Goal: Transaction & Acquisition: Purchase product/service

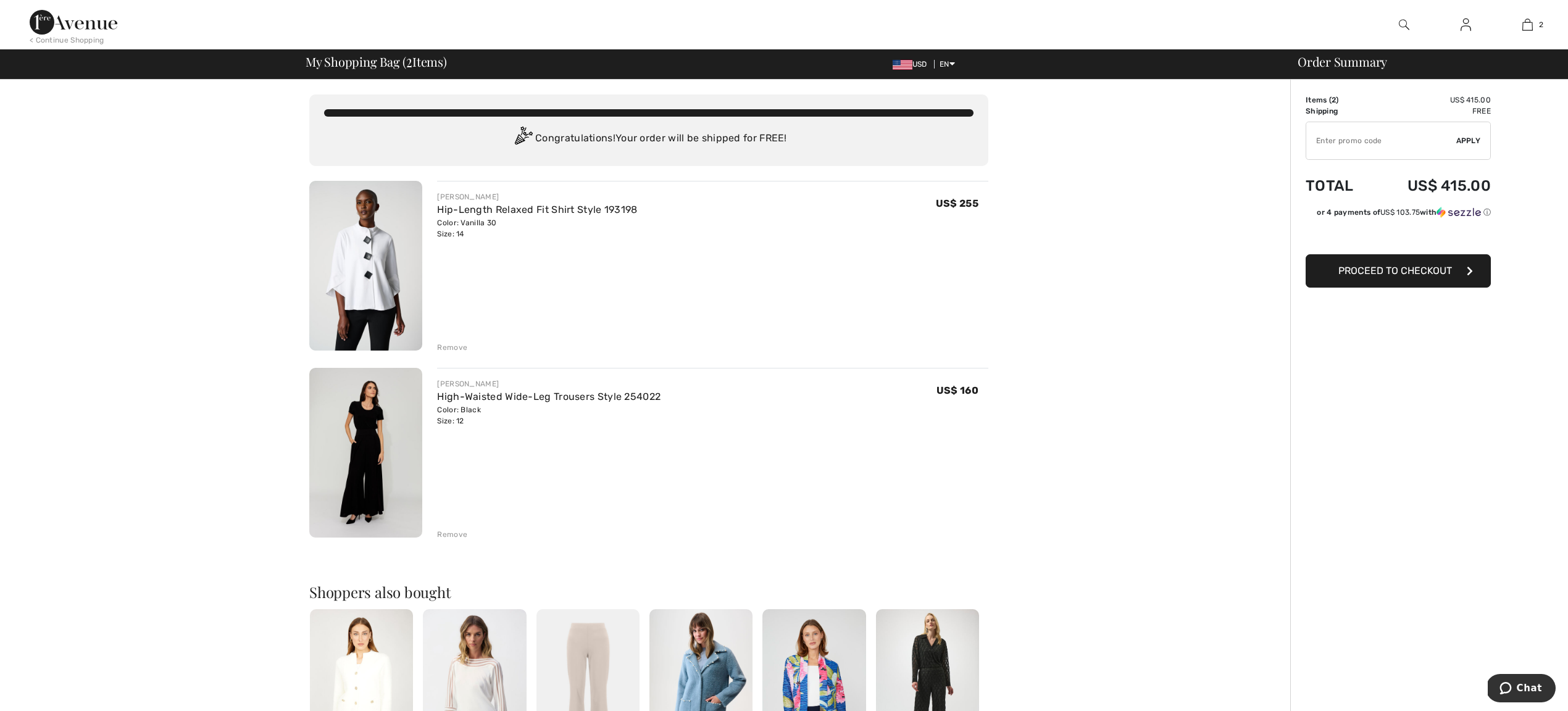
click at [907, 66] on span "USD" at bounding box center [912, 64] width 39 height 8
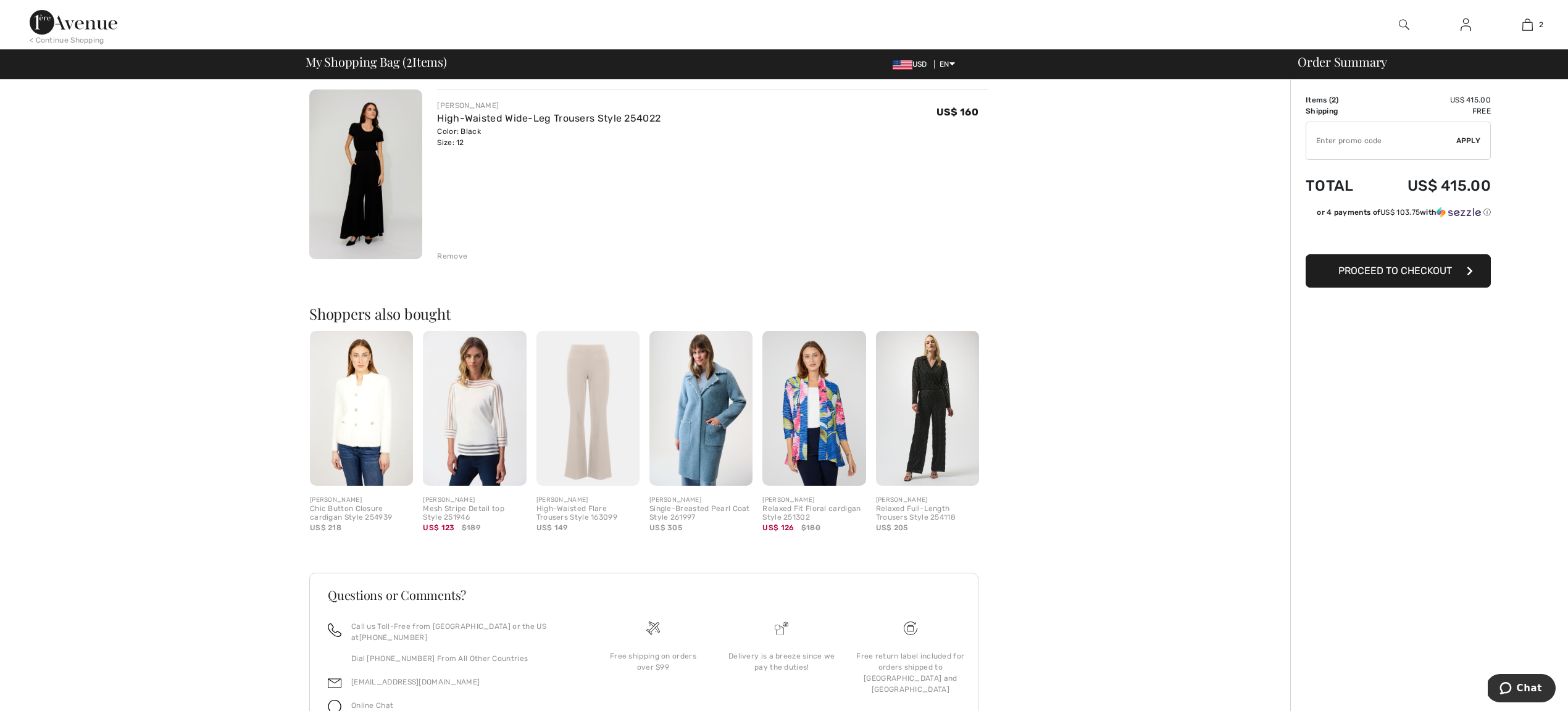
scroll to position [334, 0]
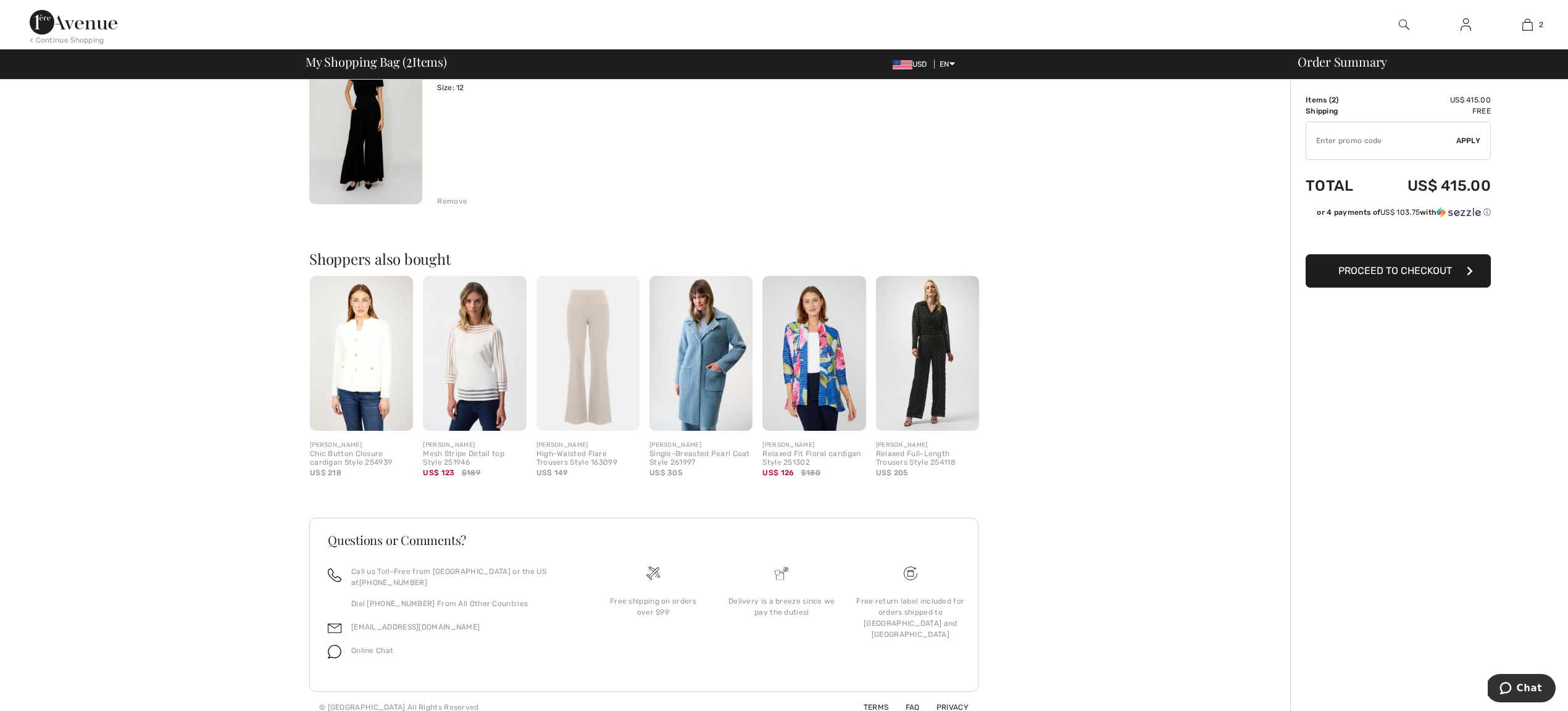
click at [676, 371] on img at bounding box center [701, 354] width 103 height 155
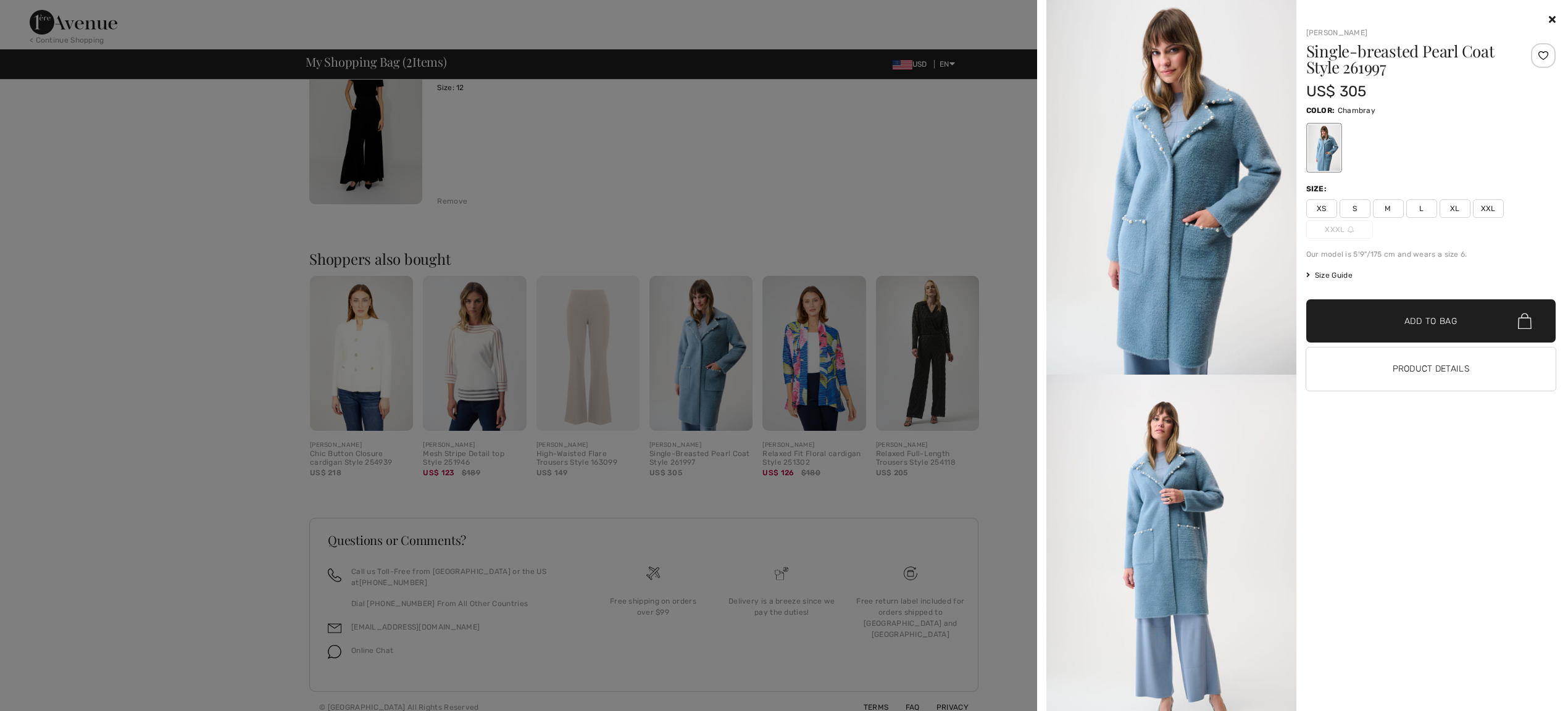
click at [1556, 19] on div "Joseph Ribkoff Single-breasted Pearl Coat Style 261997 US$ 305 Color: Chambray …" at bounding box center [1302, 356] width 521 height 711
click at [1552, 17] on icon at bounding box center [1552, 19] width 6 height 10
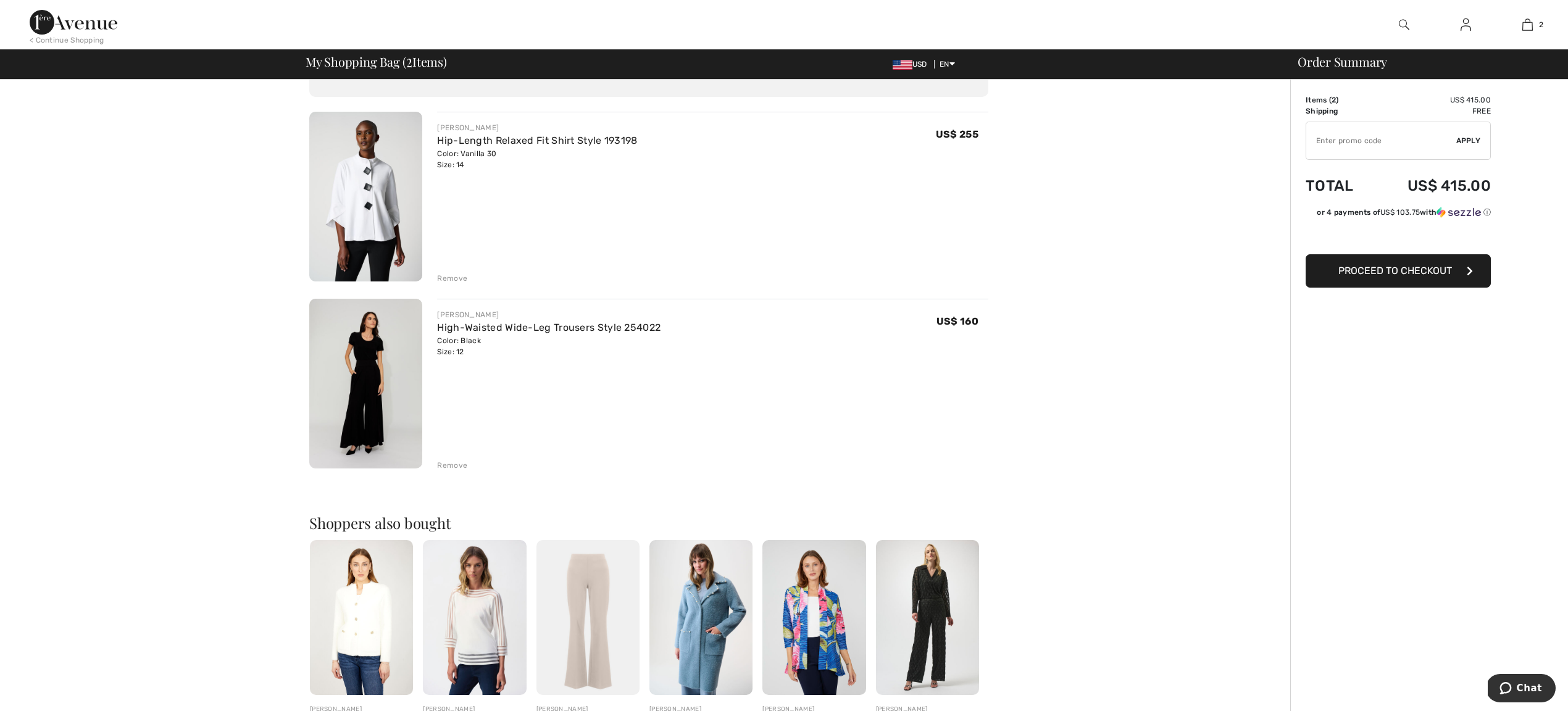
scroll to position [0, 0]
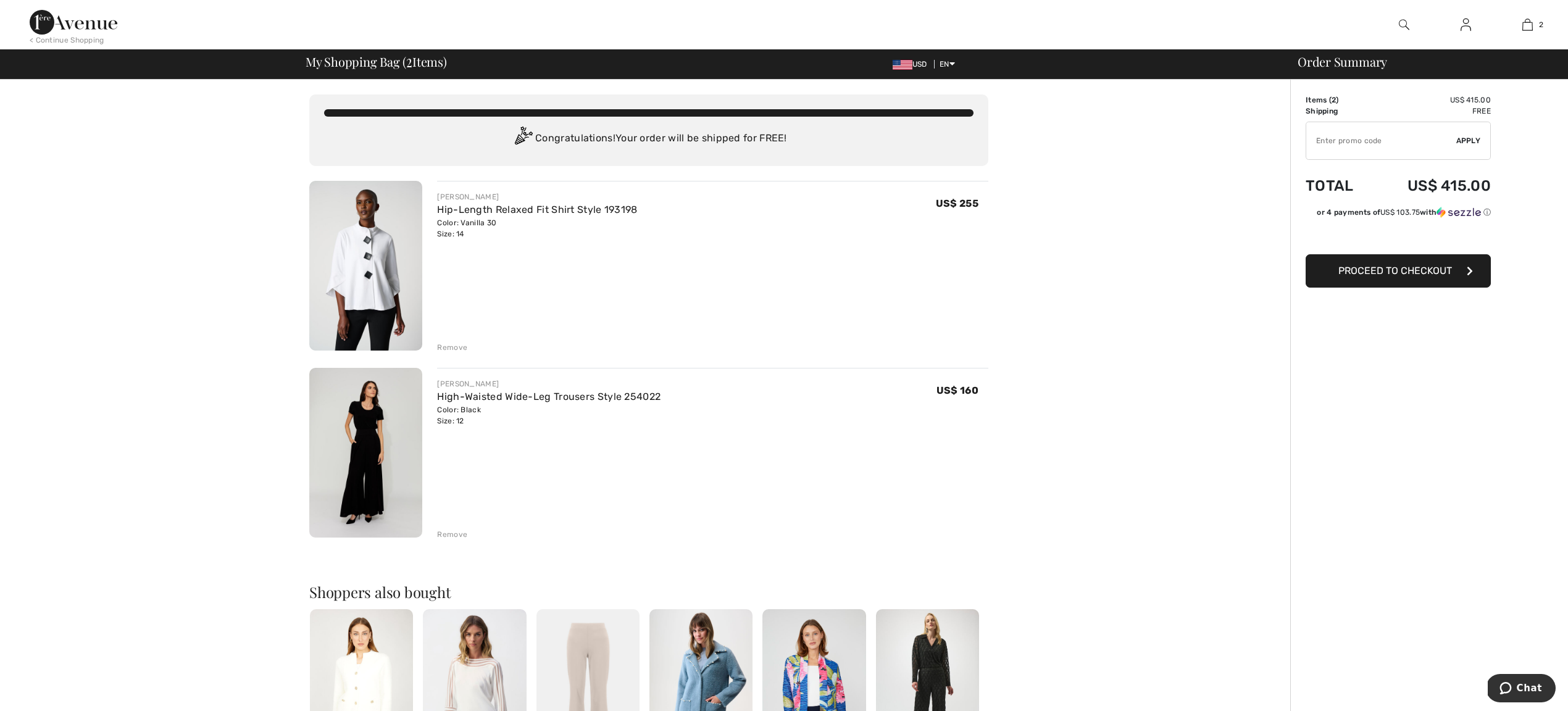
click at [1402, 21] on img at bounding box center [1404, 25] width 10 height 15
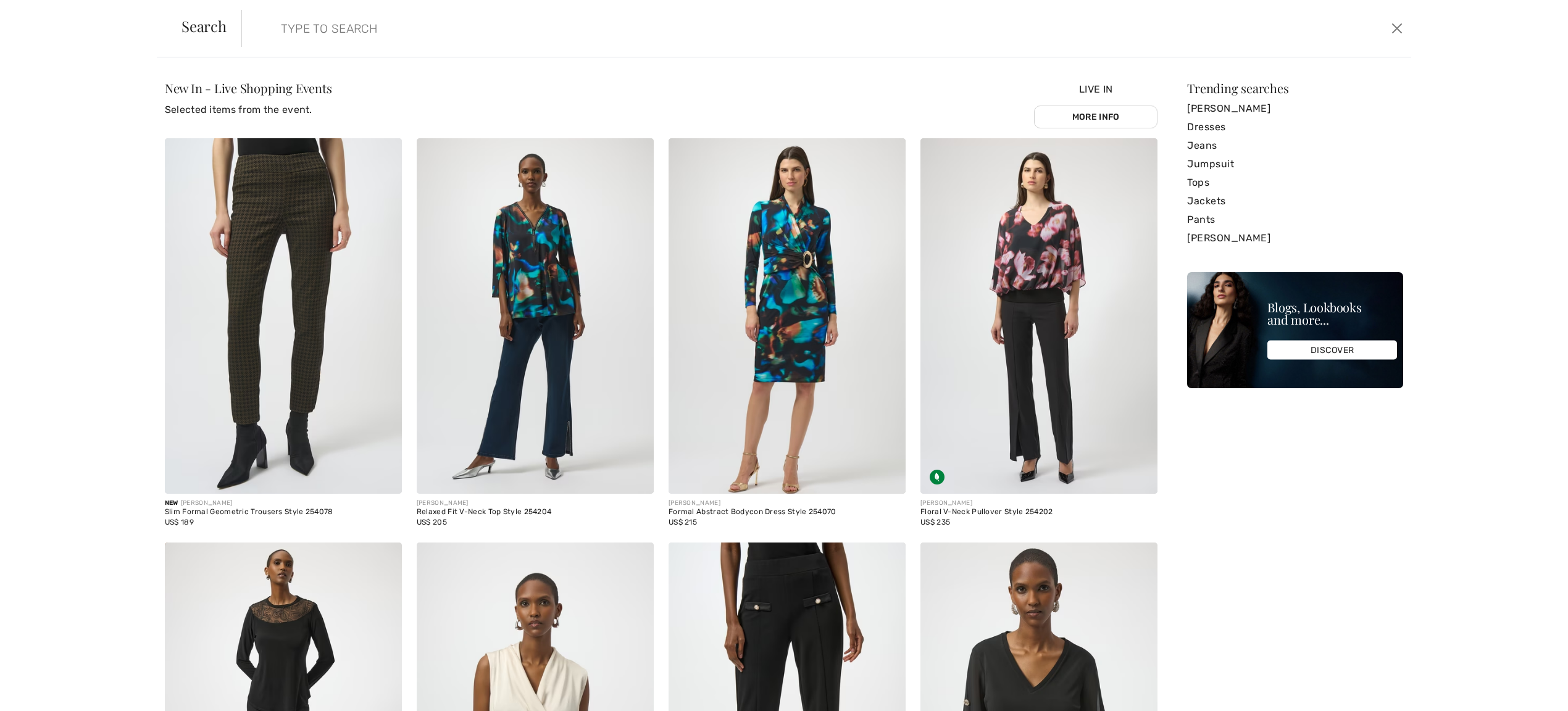
click at [314, 27] on input "search" at bounding box center [690, 28] width 837 height 37
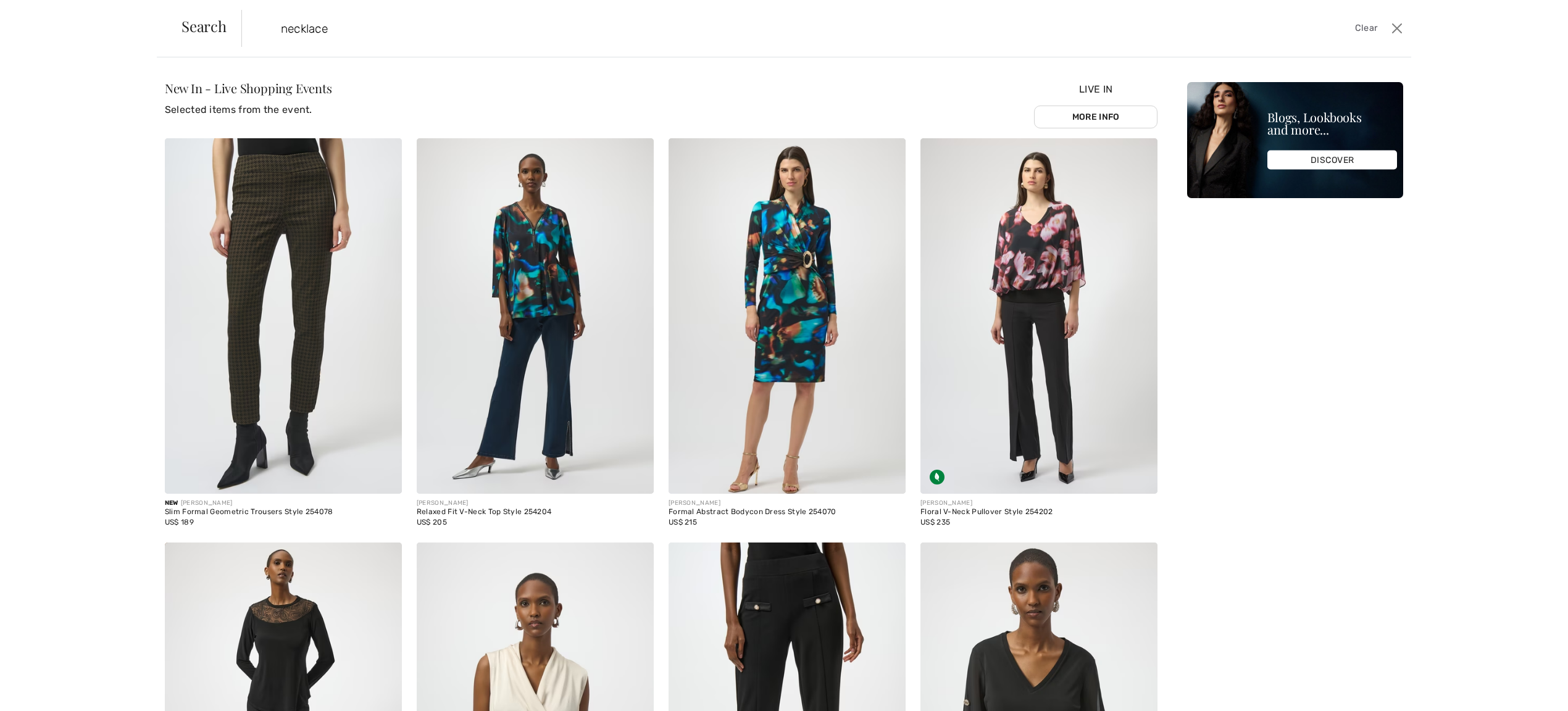
type input "necklace"
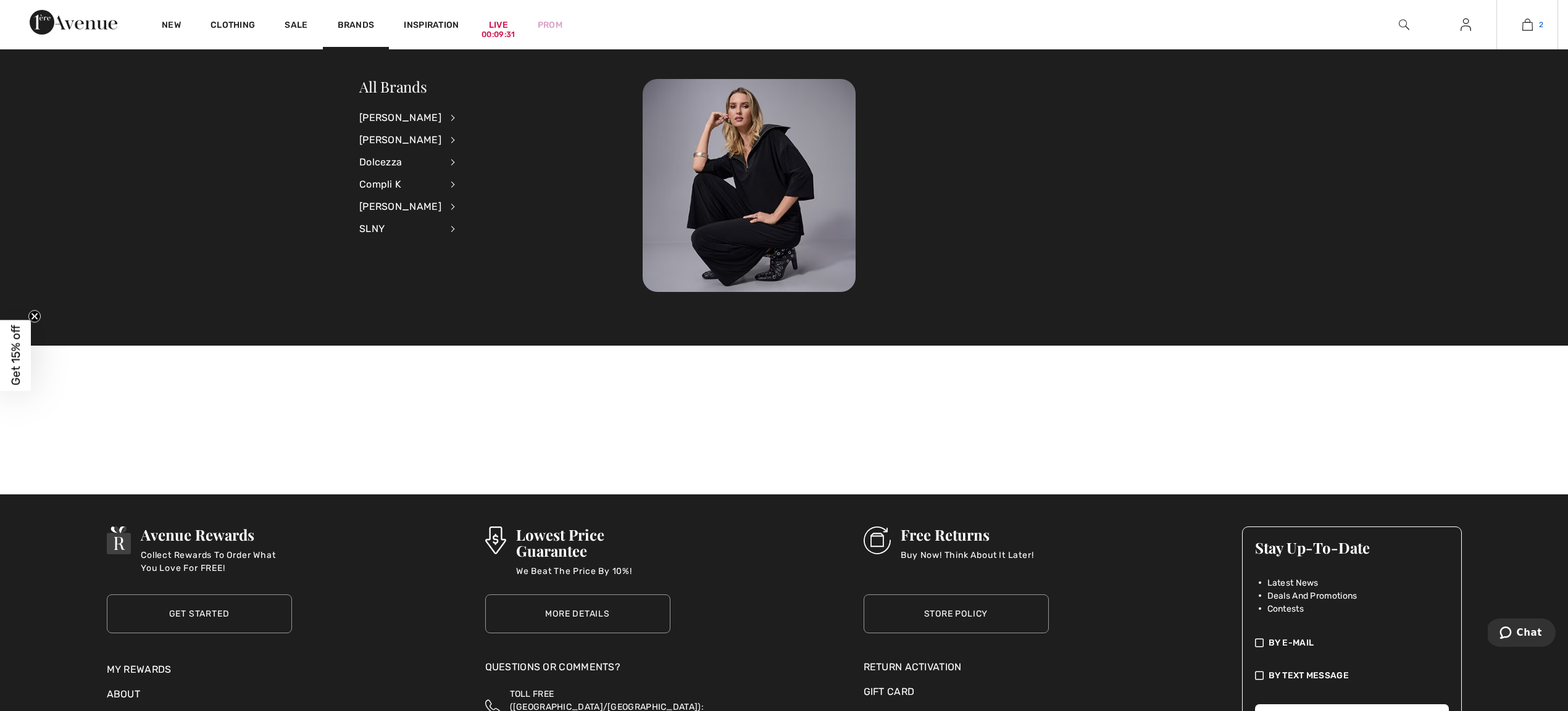
click at [1537, 26] on link "2" at bounding box center [1527, 25] width 60 height 15
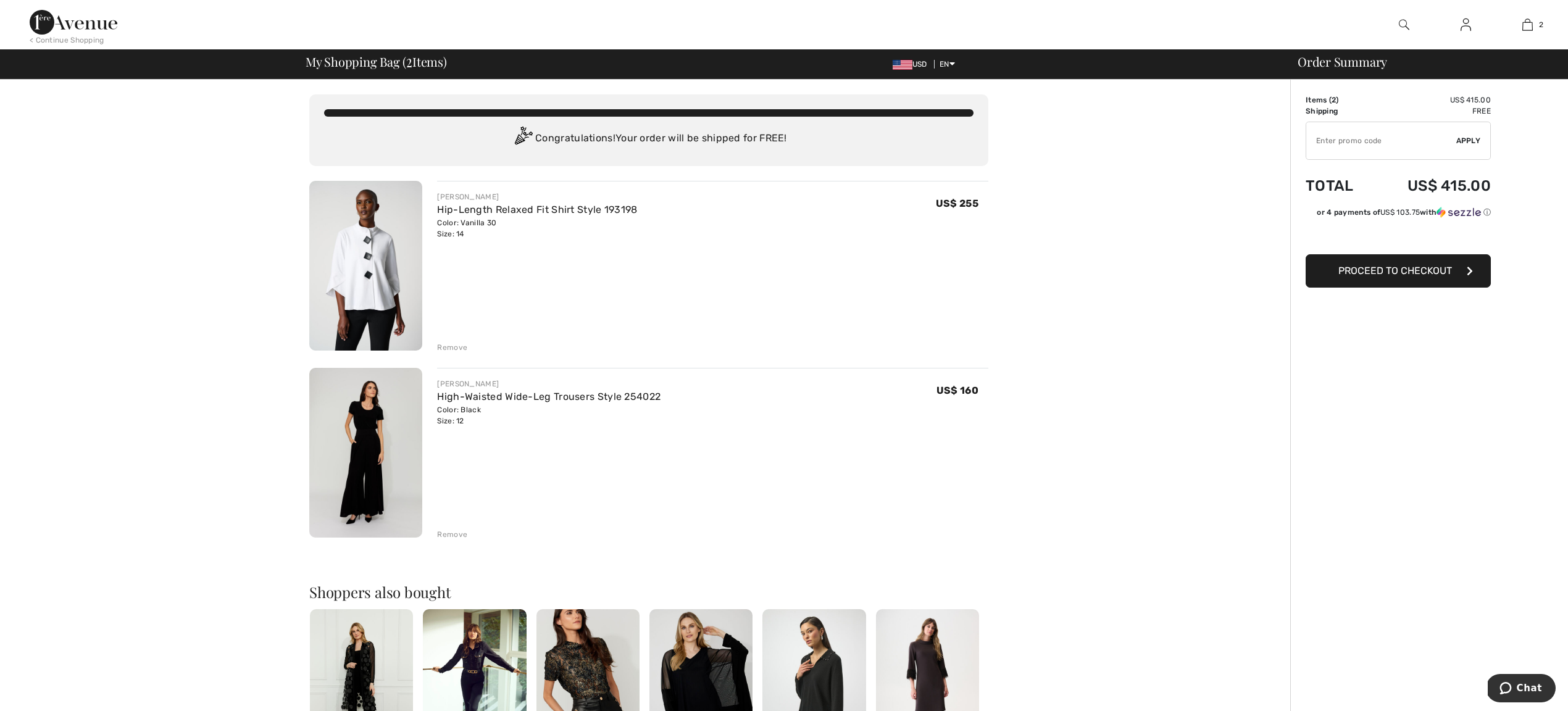
click at [454, 532] on div "Remove" at bounding box center [451, 535] width 30 height 11
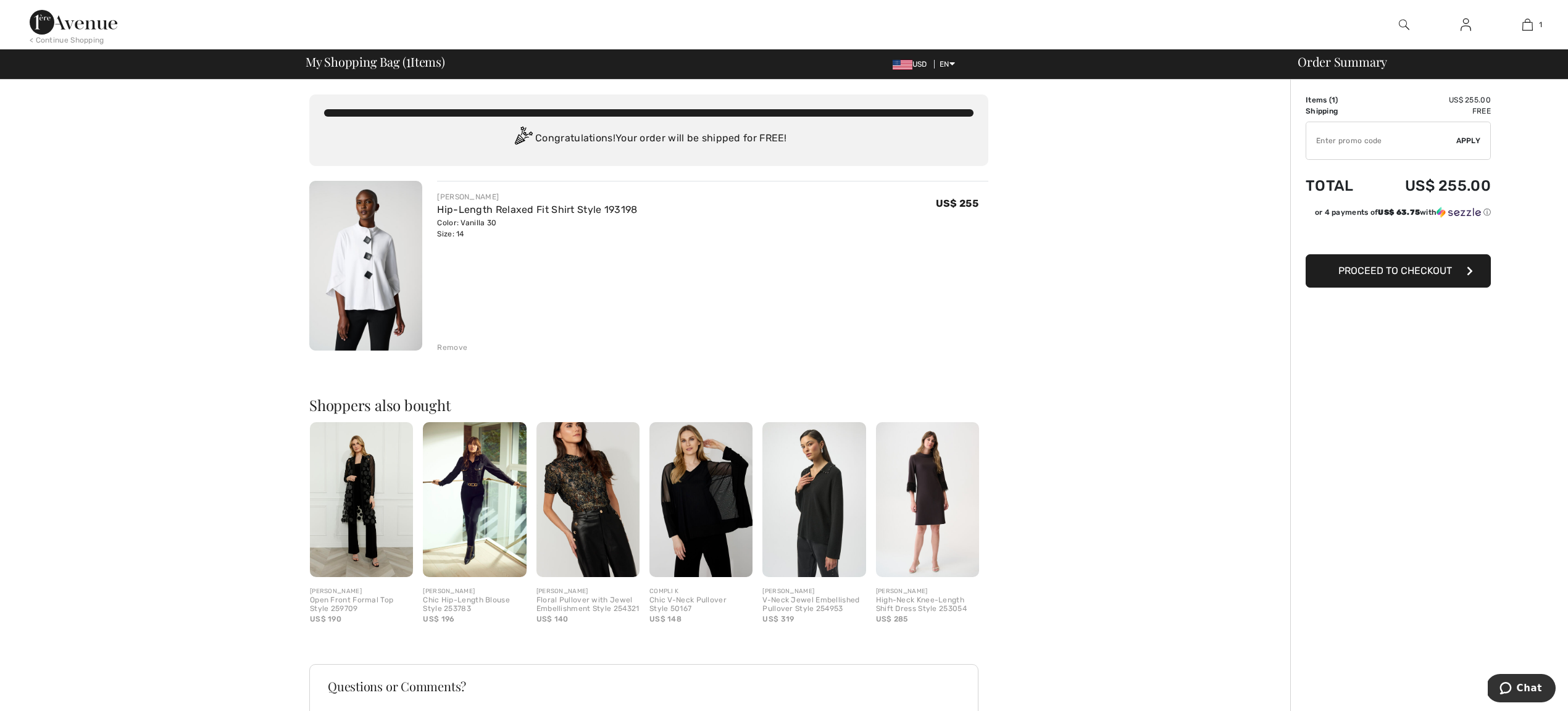
click at [465, 526] on img at bounding box center [474, 500] width 103 height 155
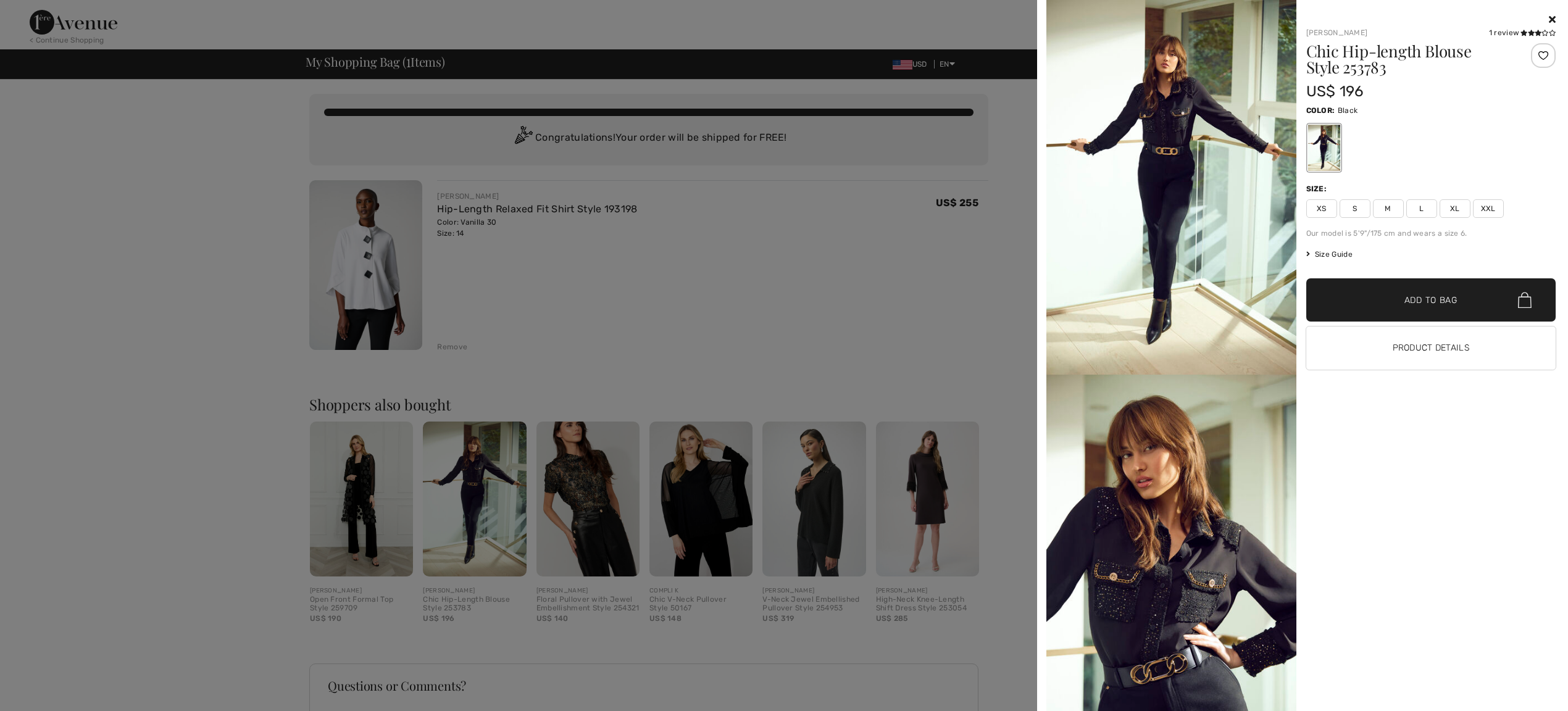
scroll to position [2, 0]
click at [800, 236] on div at bounding box center [784, 356] width 1568 height 711
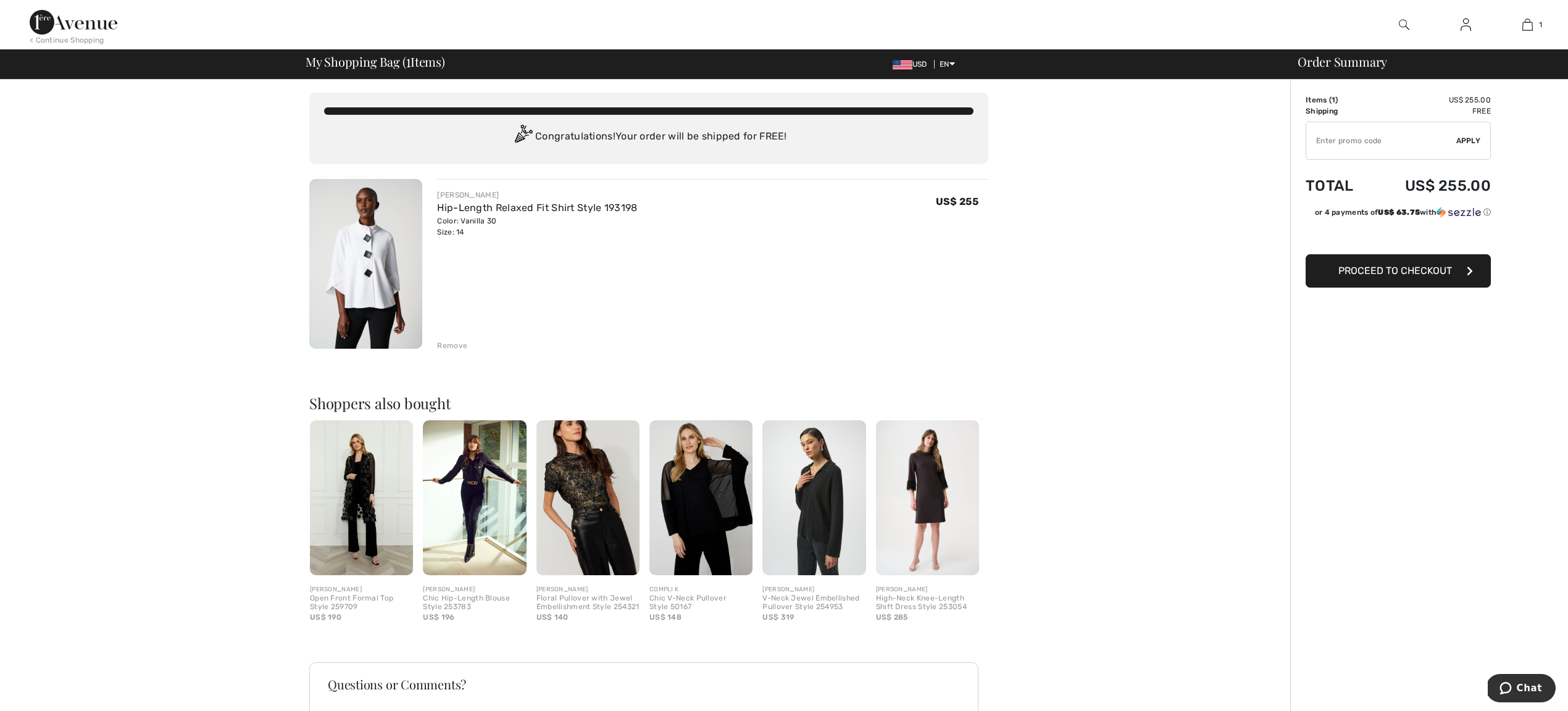
click at [1404, 22] on img at bounding box center [1404, 25] width 10 height 15
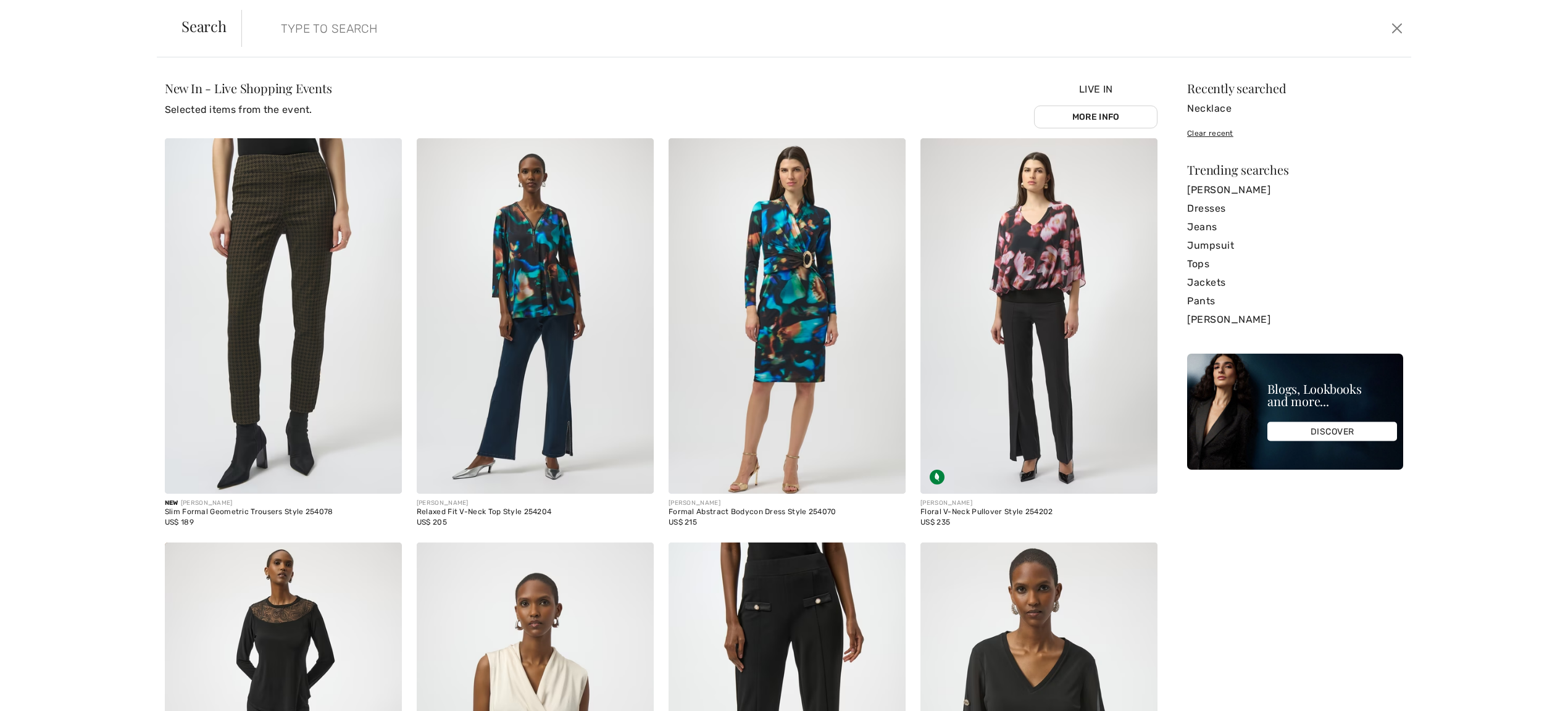
click at [329, 39] on input "search" at bounding box center [690, 28] width 837 height 37
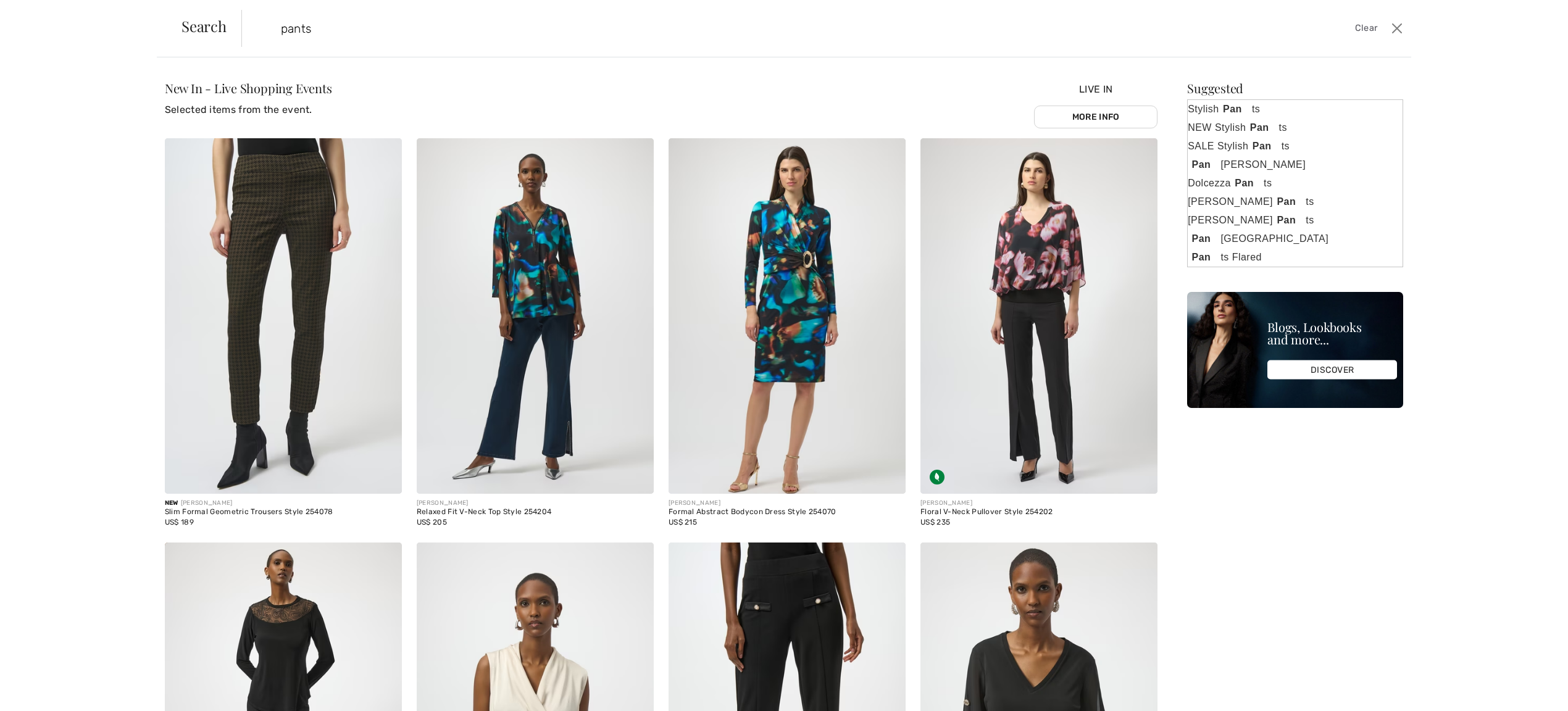
type input "pants"
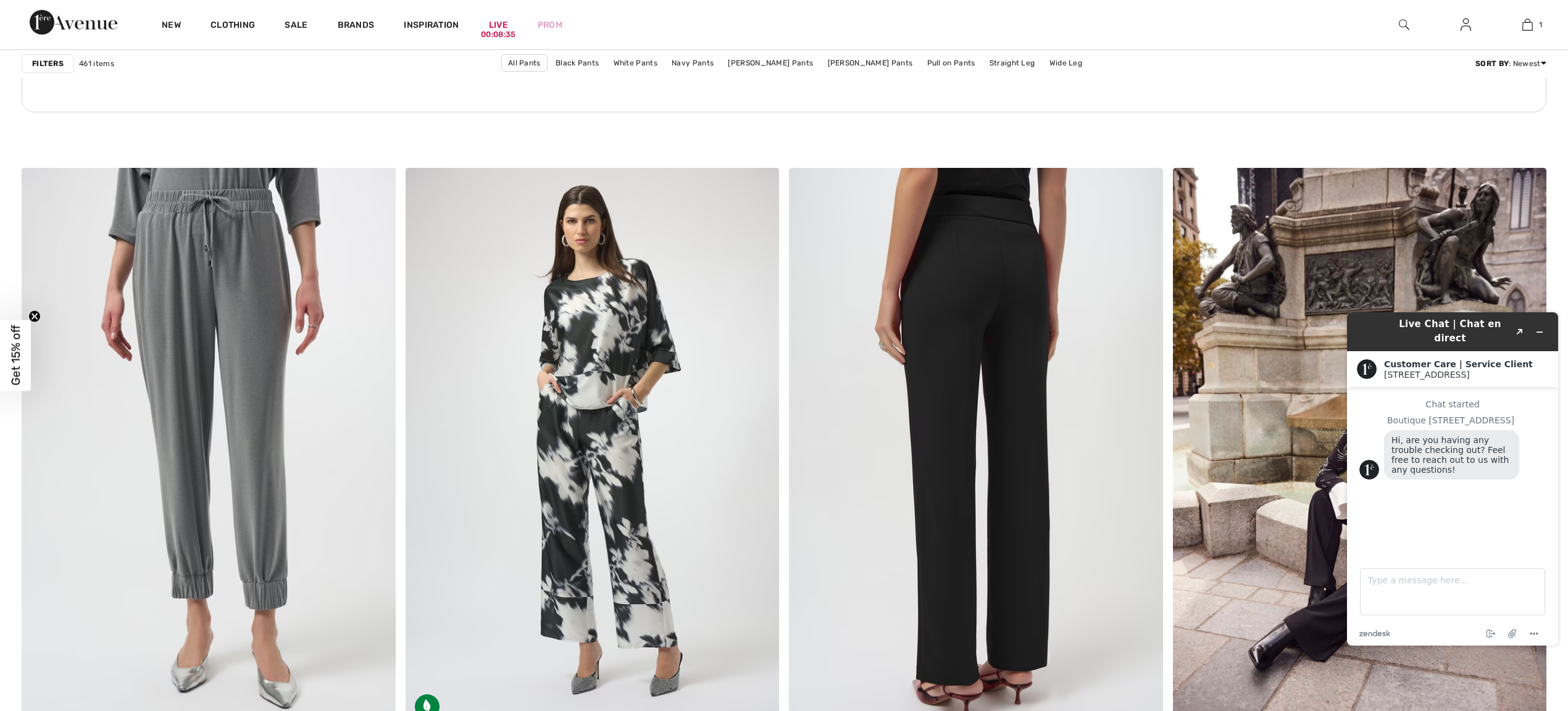
scroll to position [2794, 0]
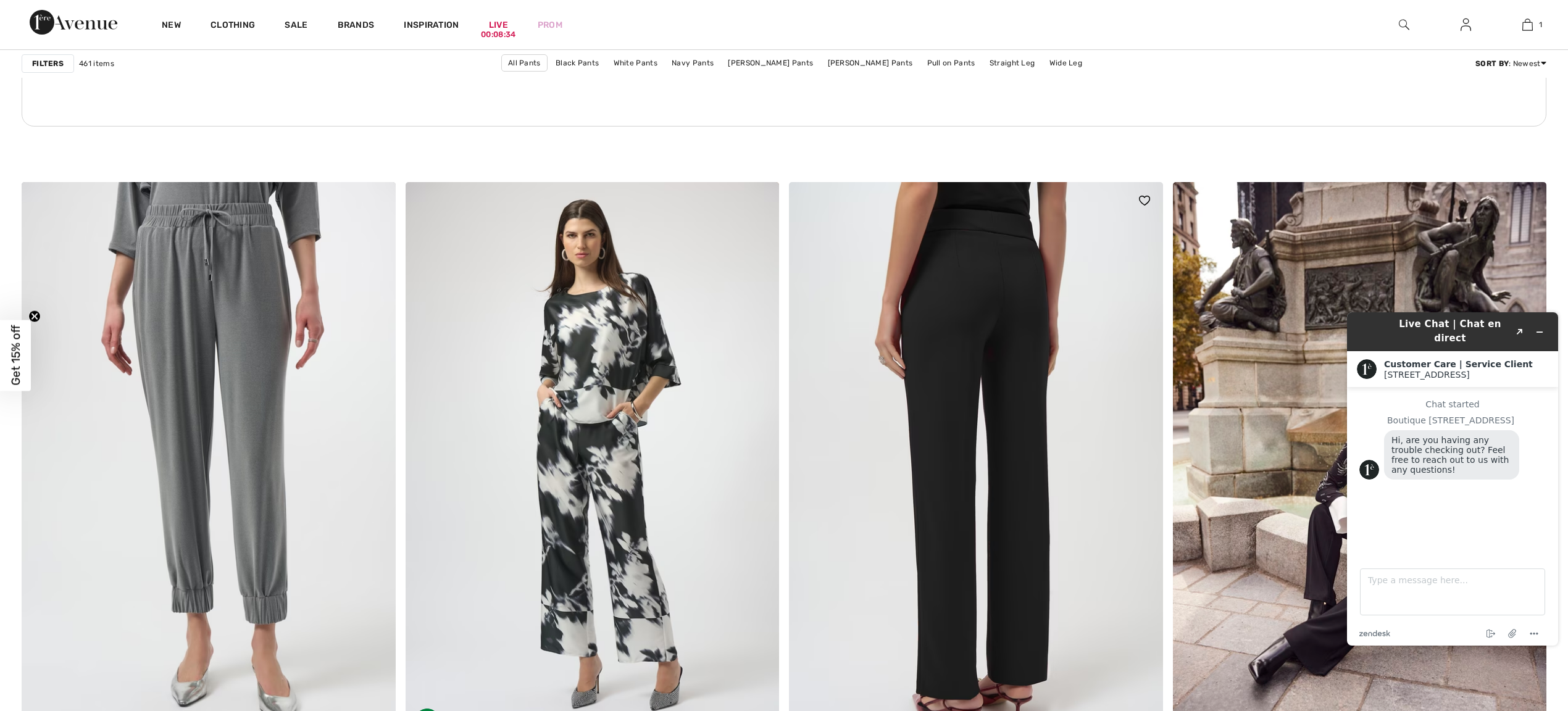
click at [962, 334] on img at bounding box center [975, 462] width 374 height 560
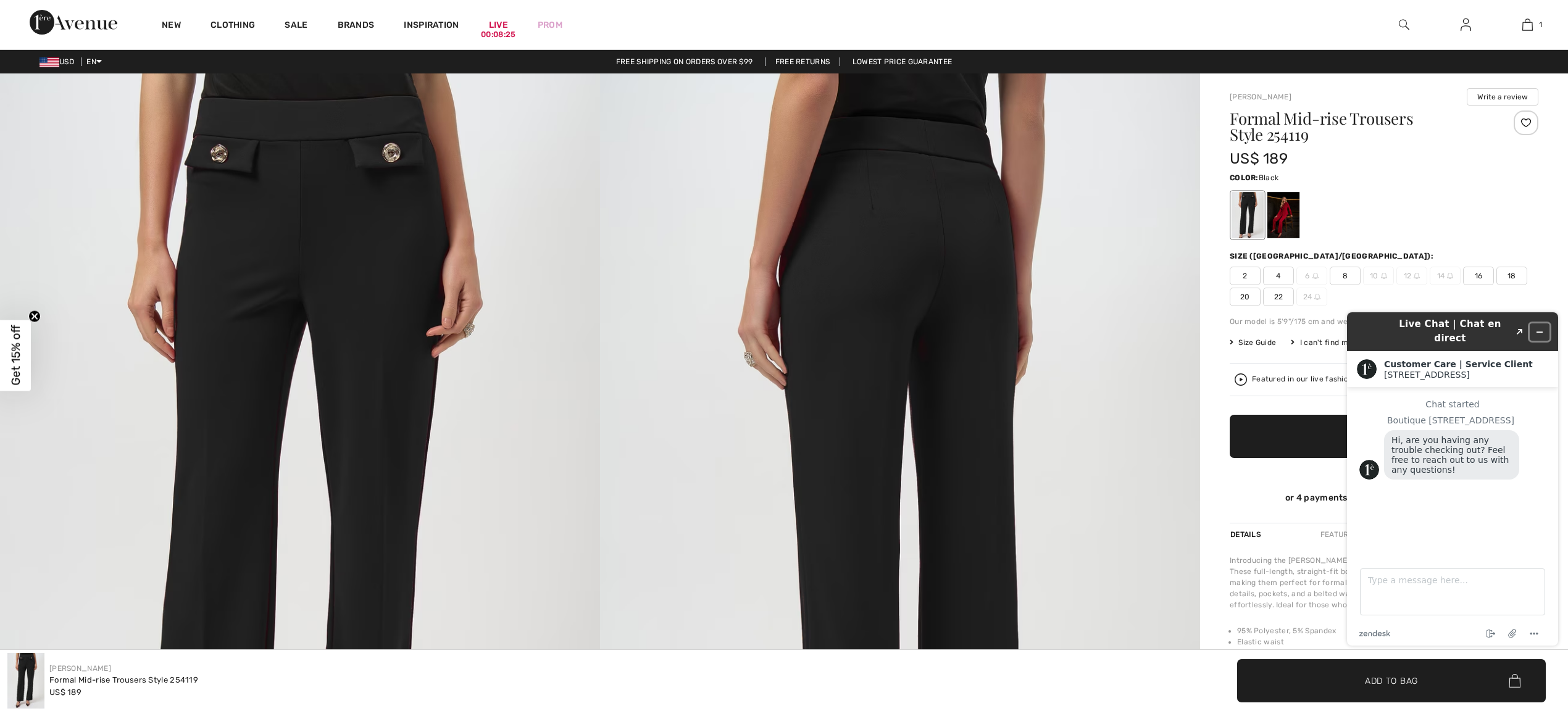
click at [1542, 328] on icon "Minimize widget" at bounding box center [1539, 332] width 8 height 8
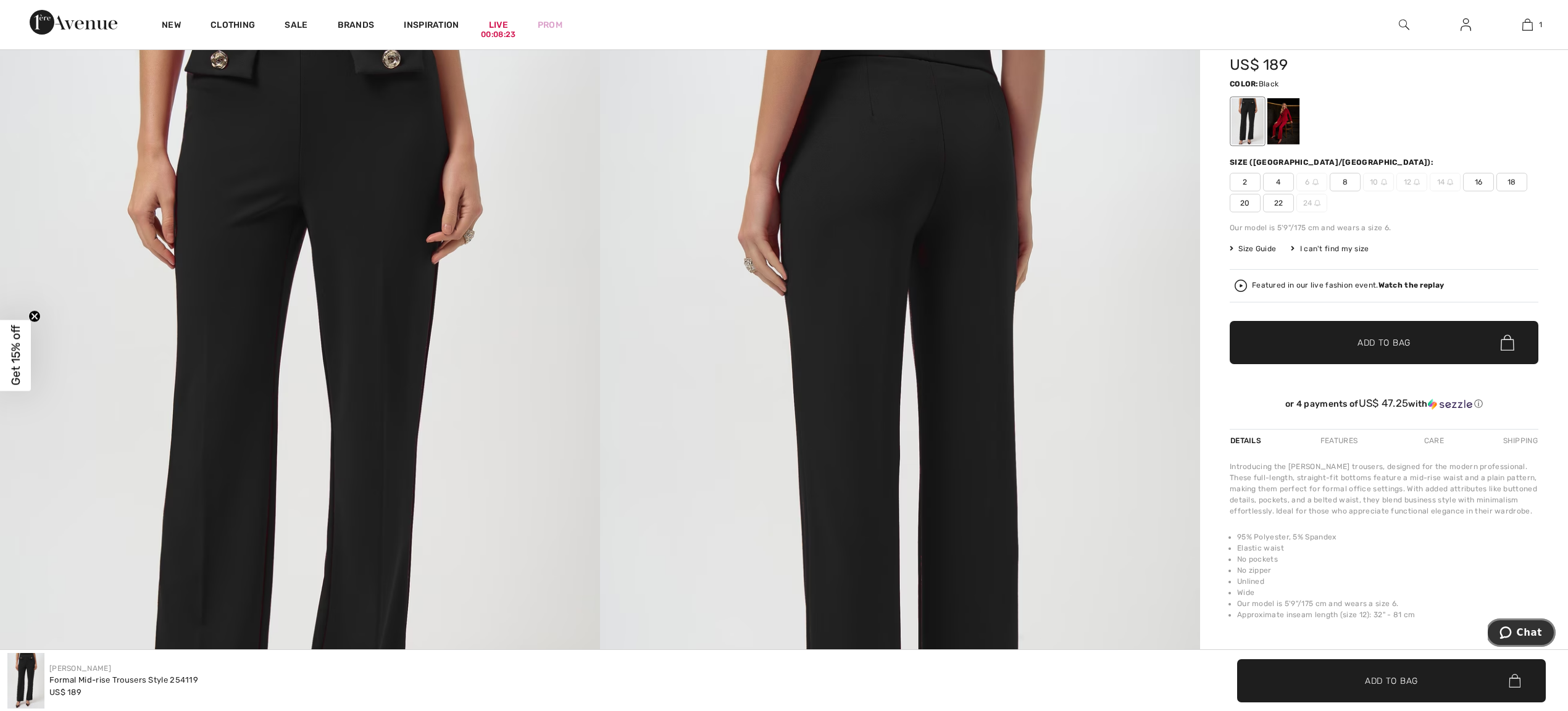
scroll to position [98, 0]
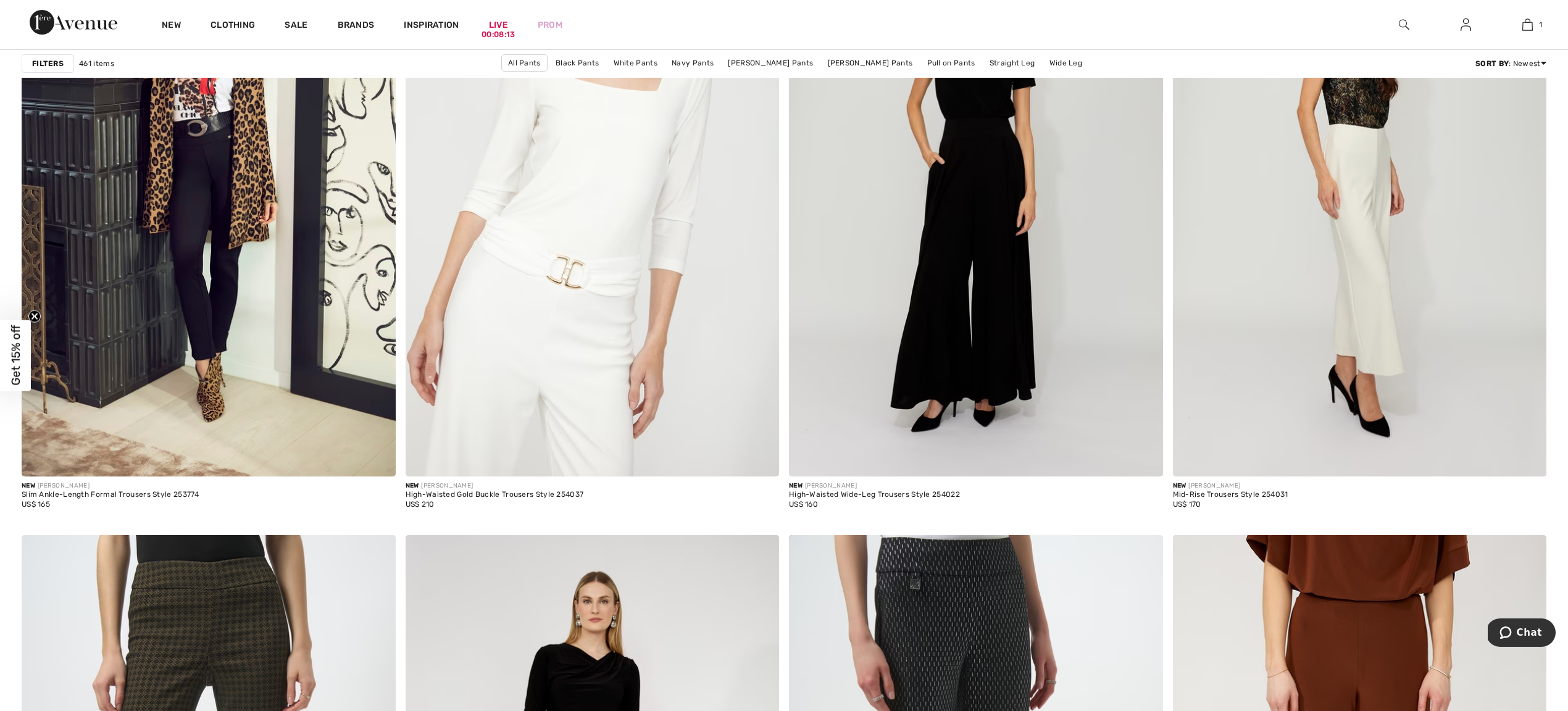
scroll to position [3681, 0]
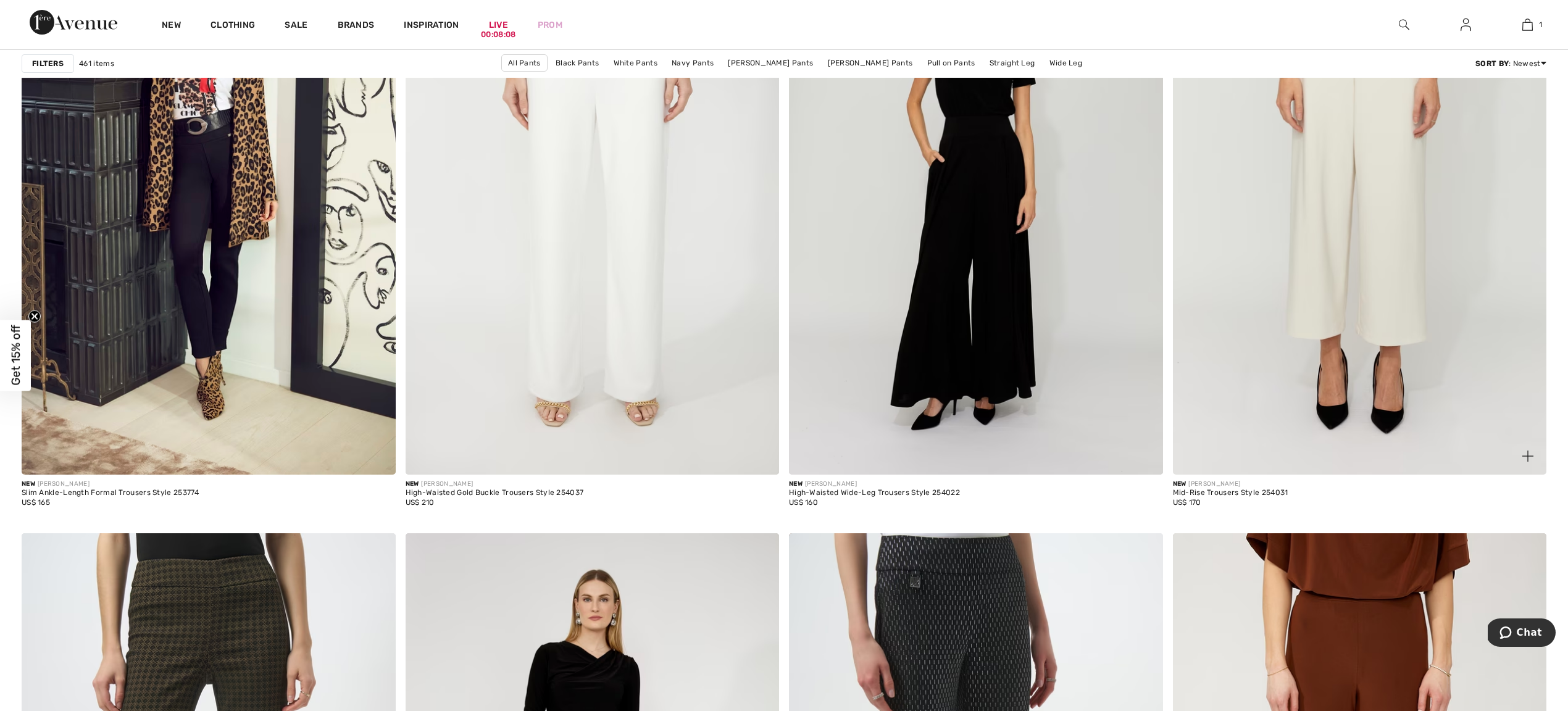
click at [1329, 249] on img at bounding box center [1360, 193] width 374 height 560
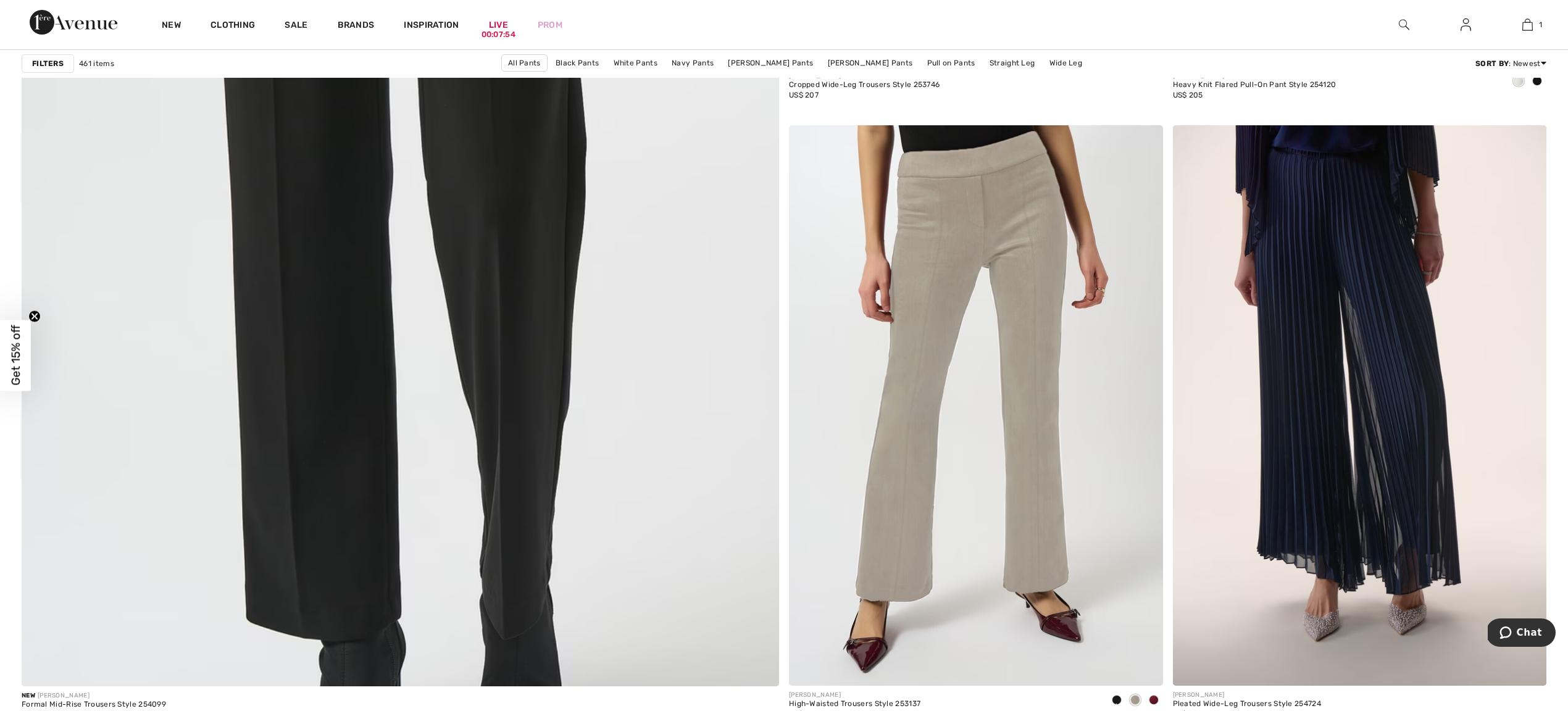
scroll to position [5591, 0]
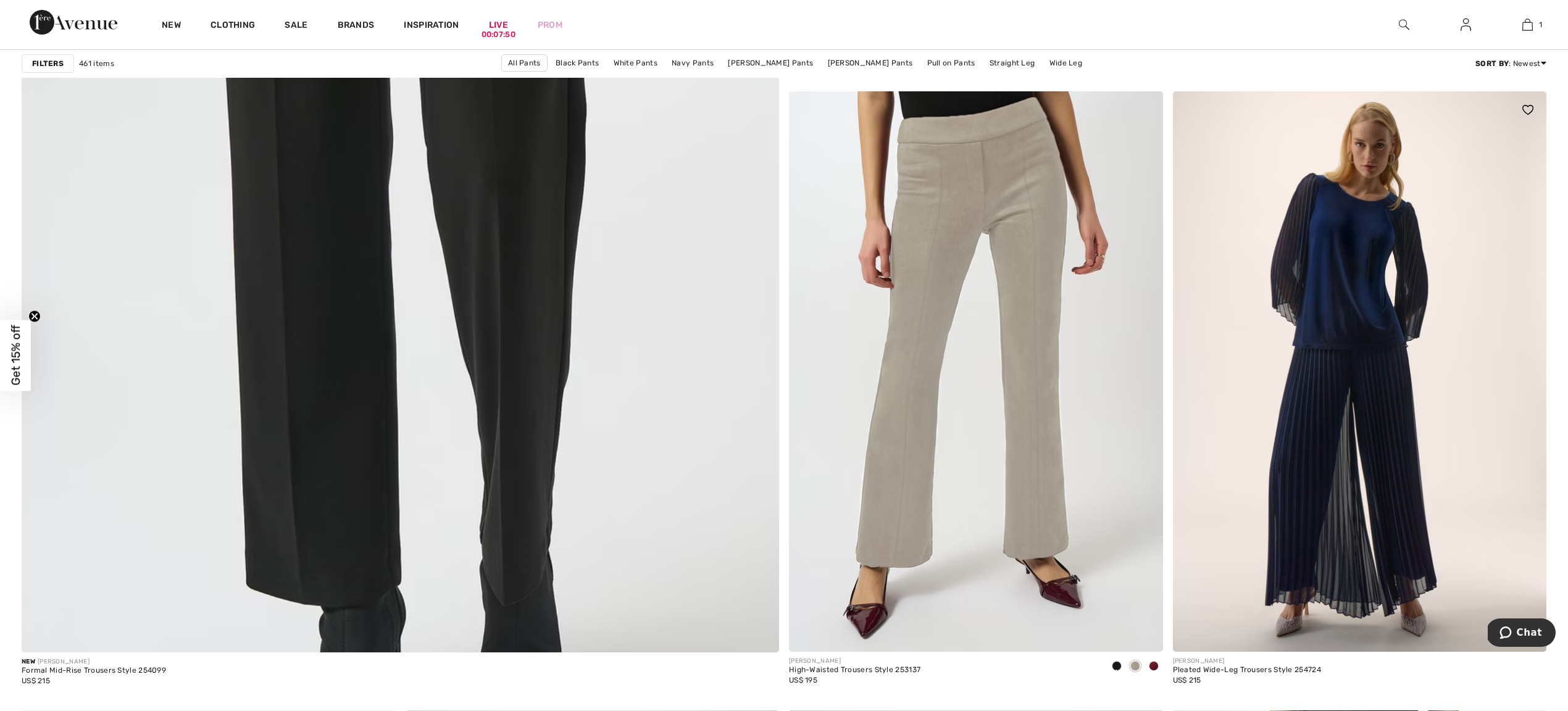
click at [1328, 374] on img at bounding box center [1360, 371] width 374 height 560
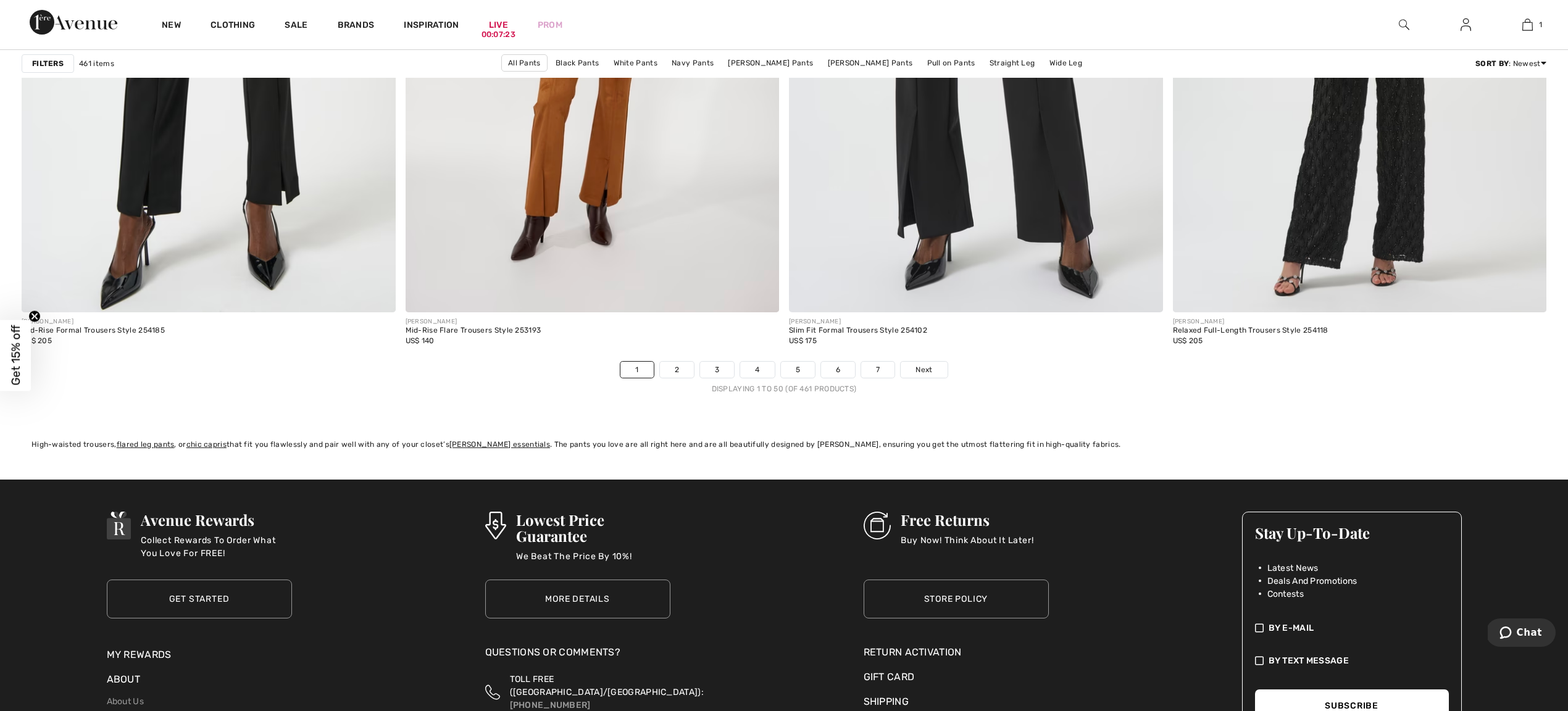
scroll to position [9259, 0]
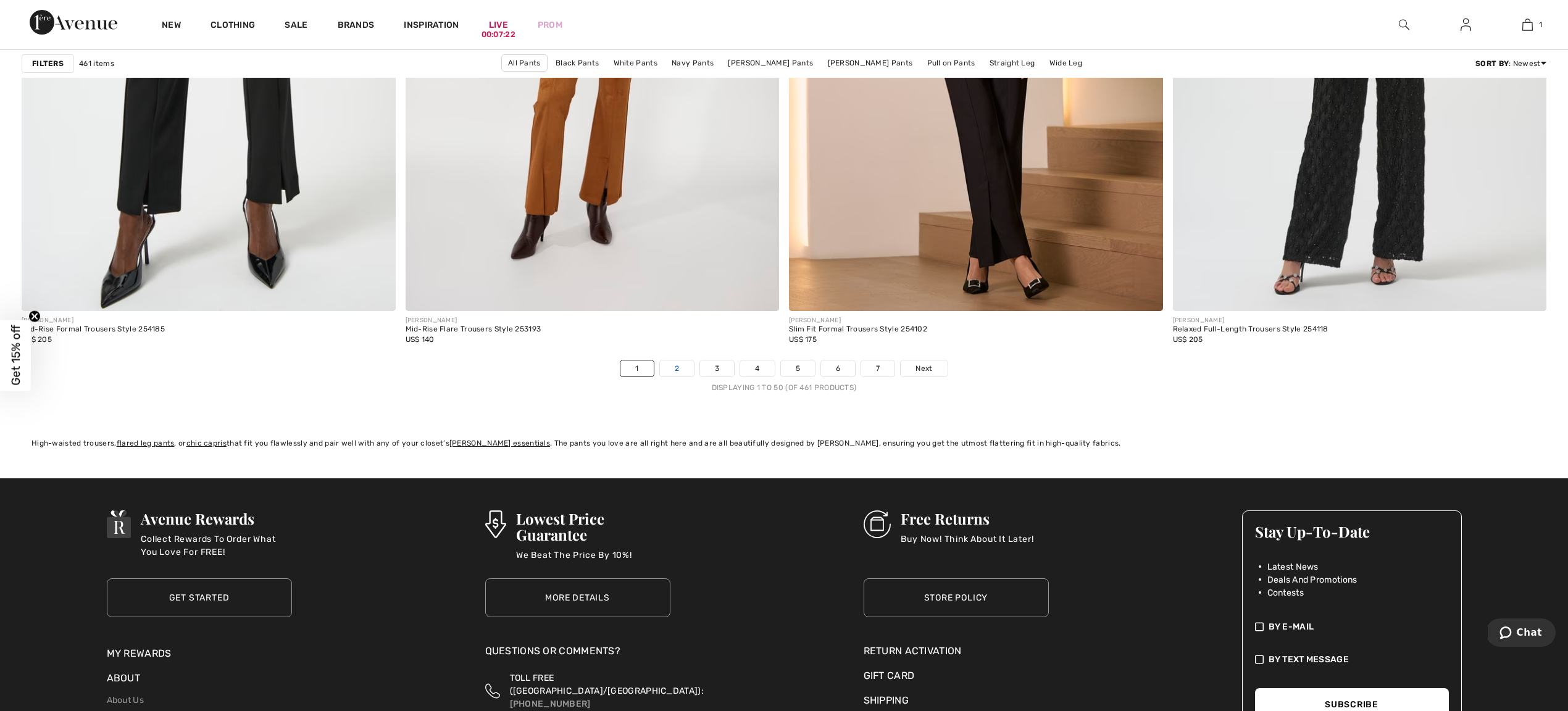
click at [682, 370] on link "2" at bounding box center [676, 369] width 34 height 16
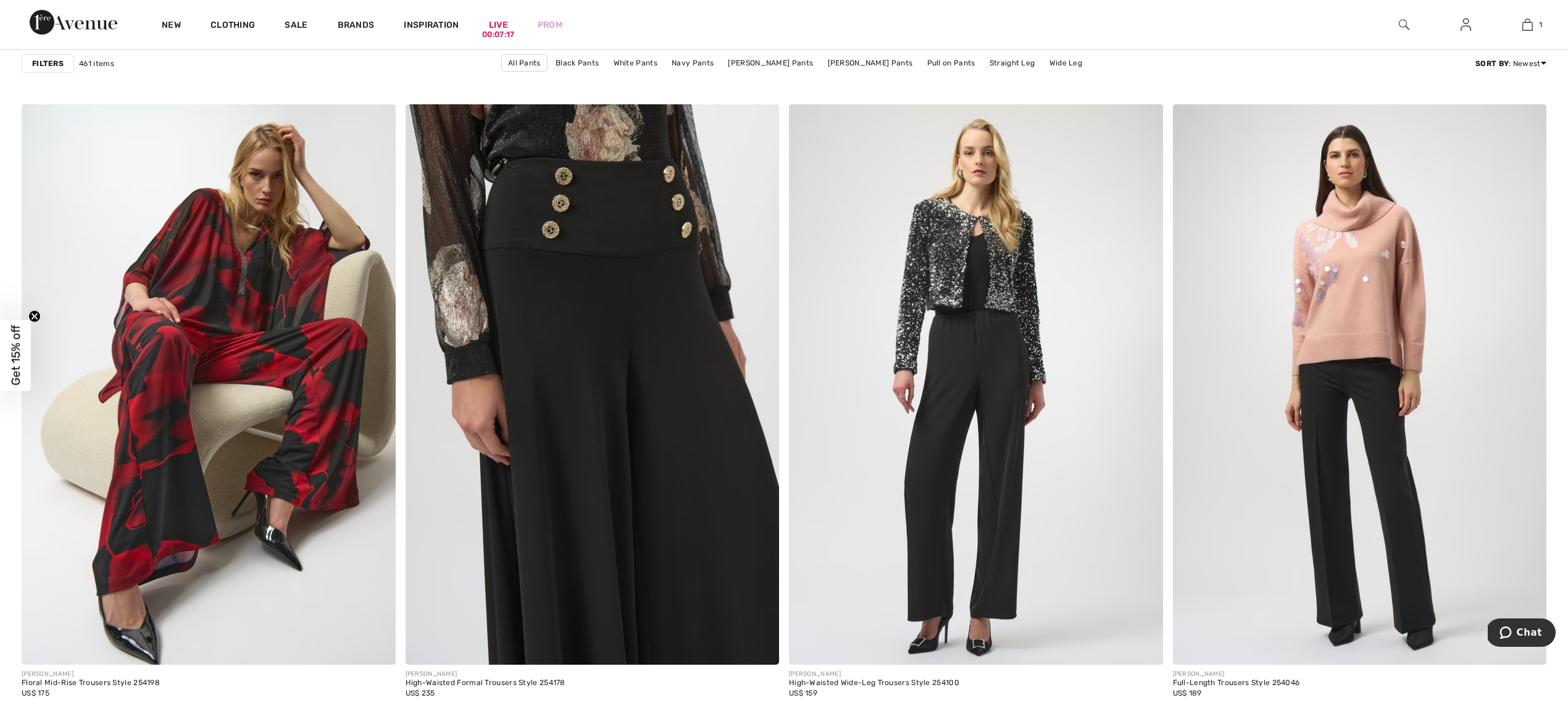
scroll to position [1330, 0]
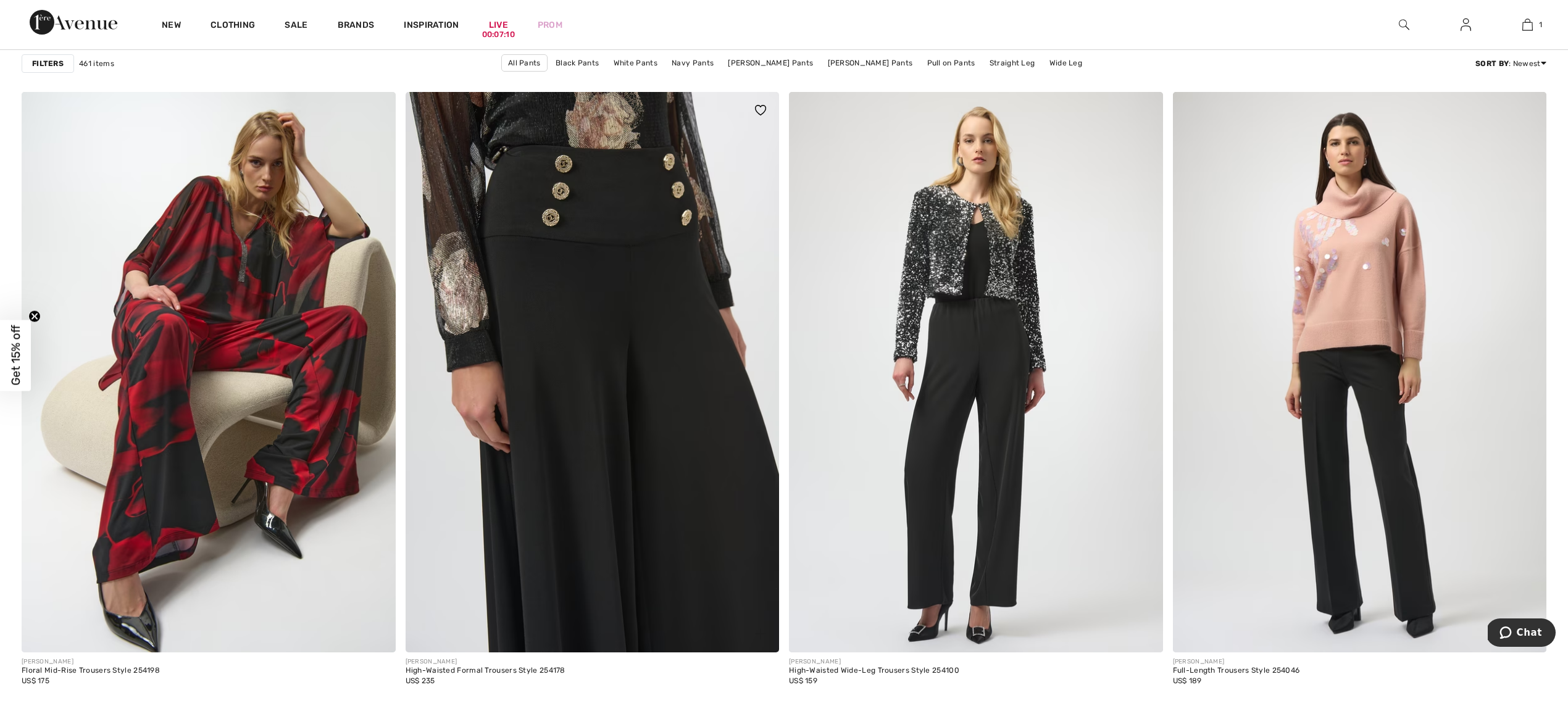
click at [654, 339] on img at bounding box center [592, 372] width 374 height 560
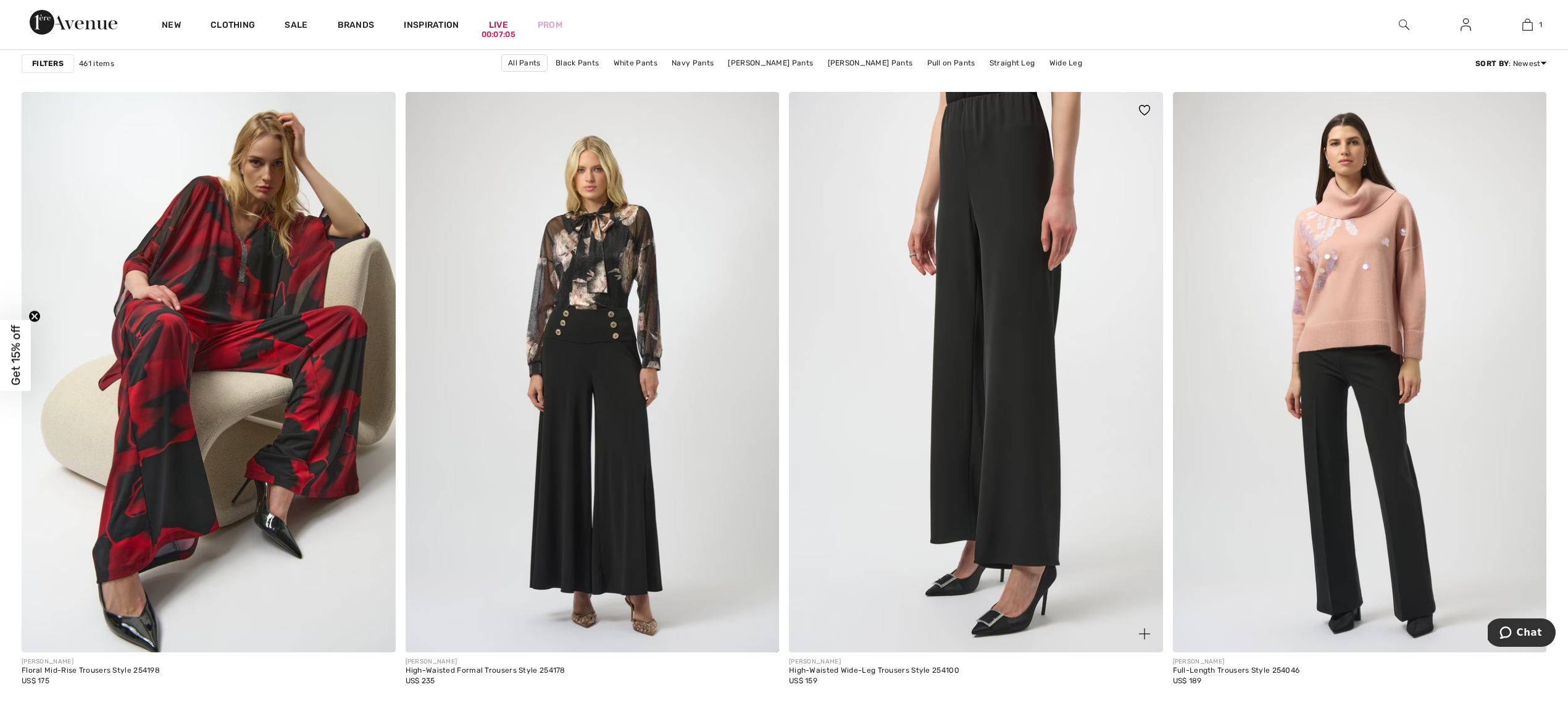
click at [1025, 348] on img at bounding box center [975, 372] width 374 height 560
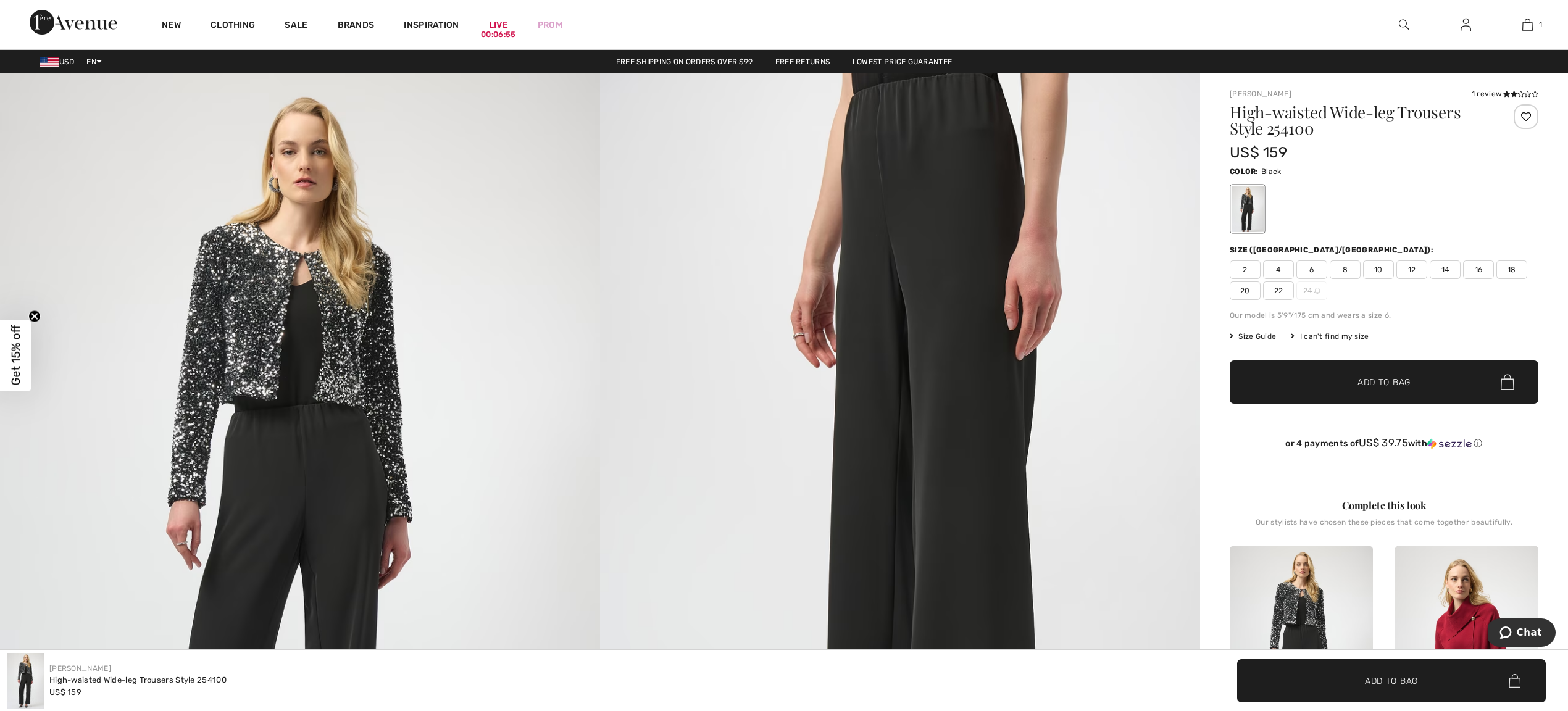
click at [1410, 270] on span "12" at bounding box center [1412, 270] width 31 height 18
click at [1398, 377] on span "Add to Bag" at bounding box center [1384, 382] width 53 height 13
click at [1386, 240] on div "High-waisted Wide-leg Trousers Style 254100 US$ 159 Color: Black Size (CA/US): …" at bounding box center [1384, 286] width 309 height 365
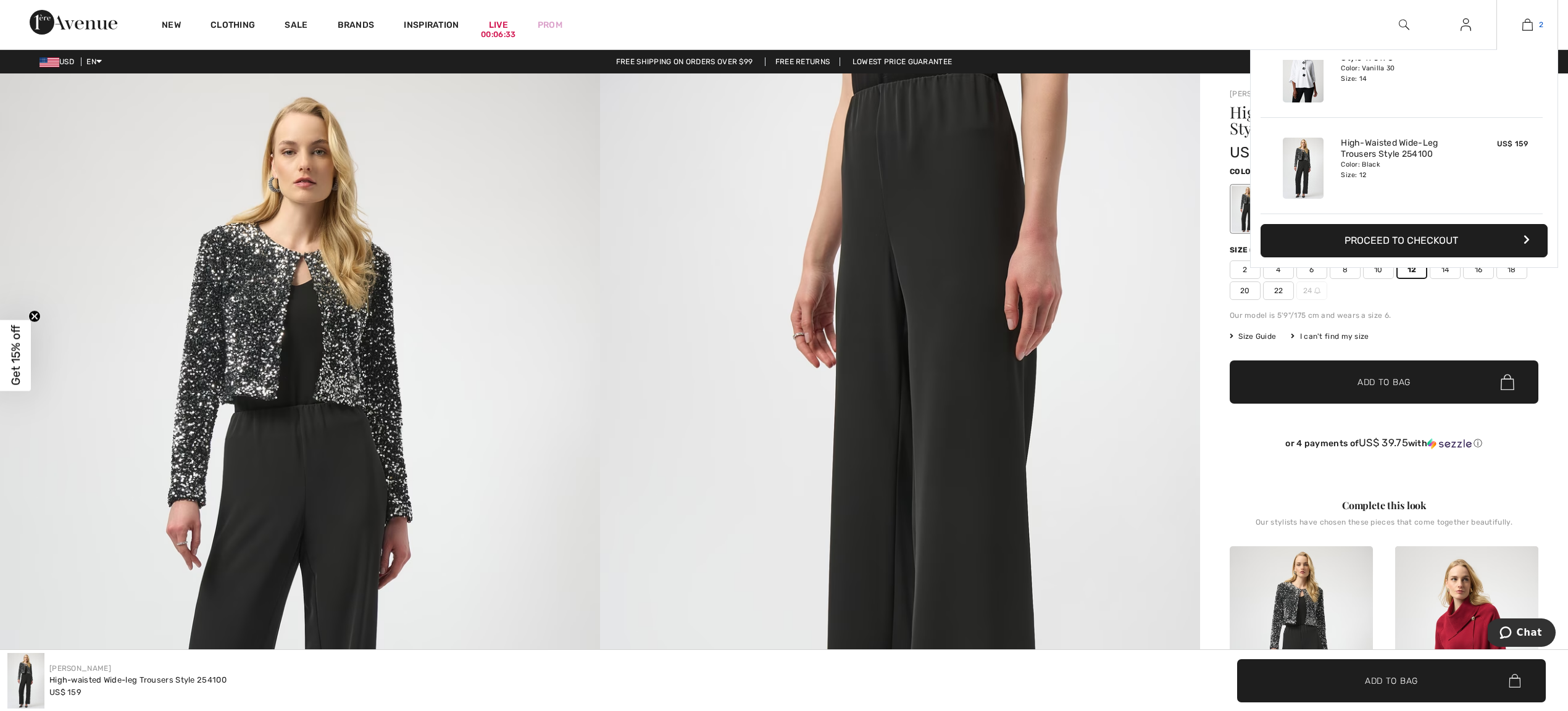
click at [1526, 22] on img at bounding box center [1527, 25] width 10 height 15
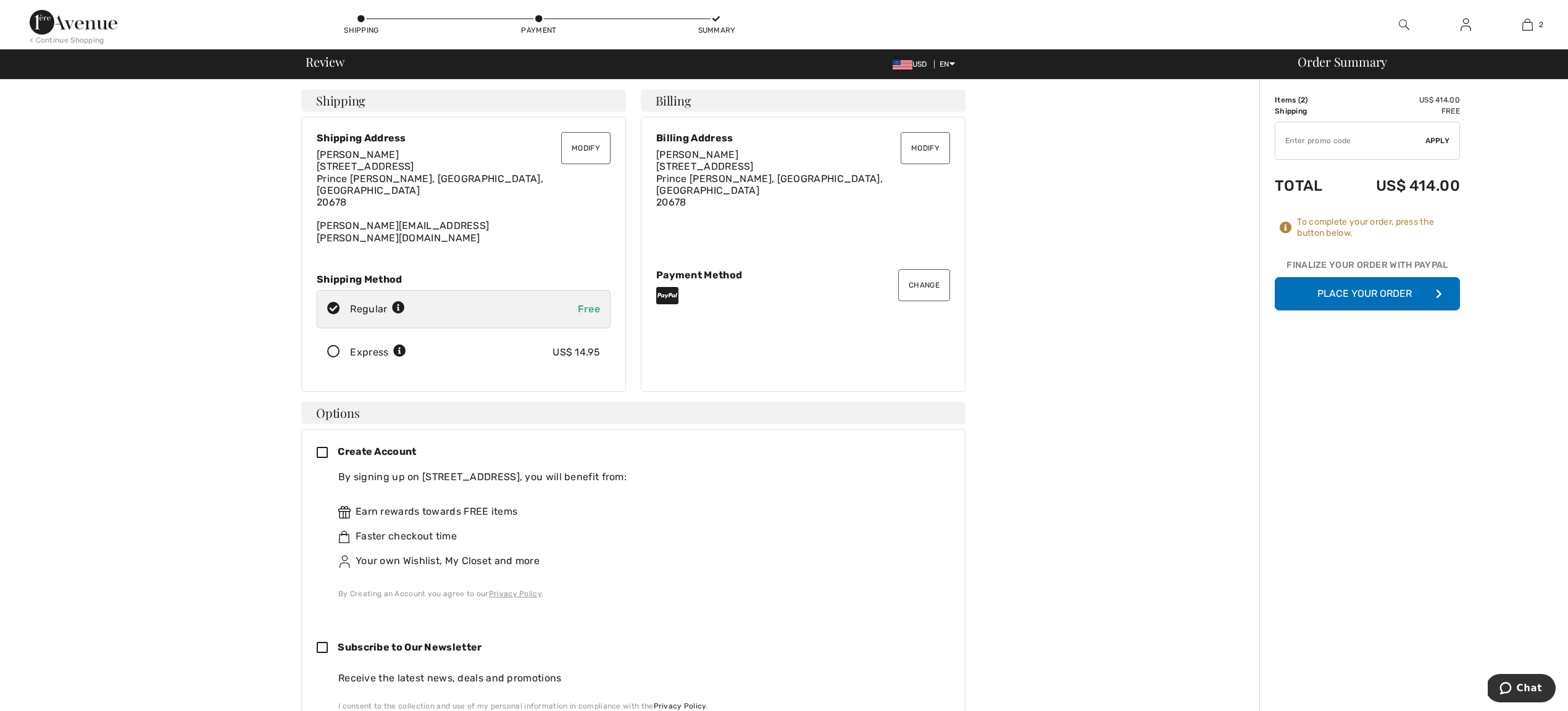
click at [1348, 287] on button "Place Your Order" at bounding box center [1367, 293] width 185 height 33
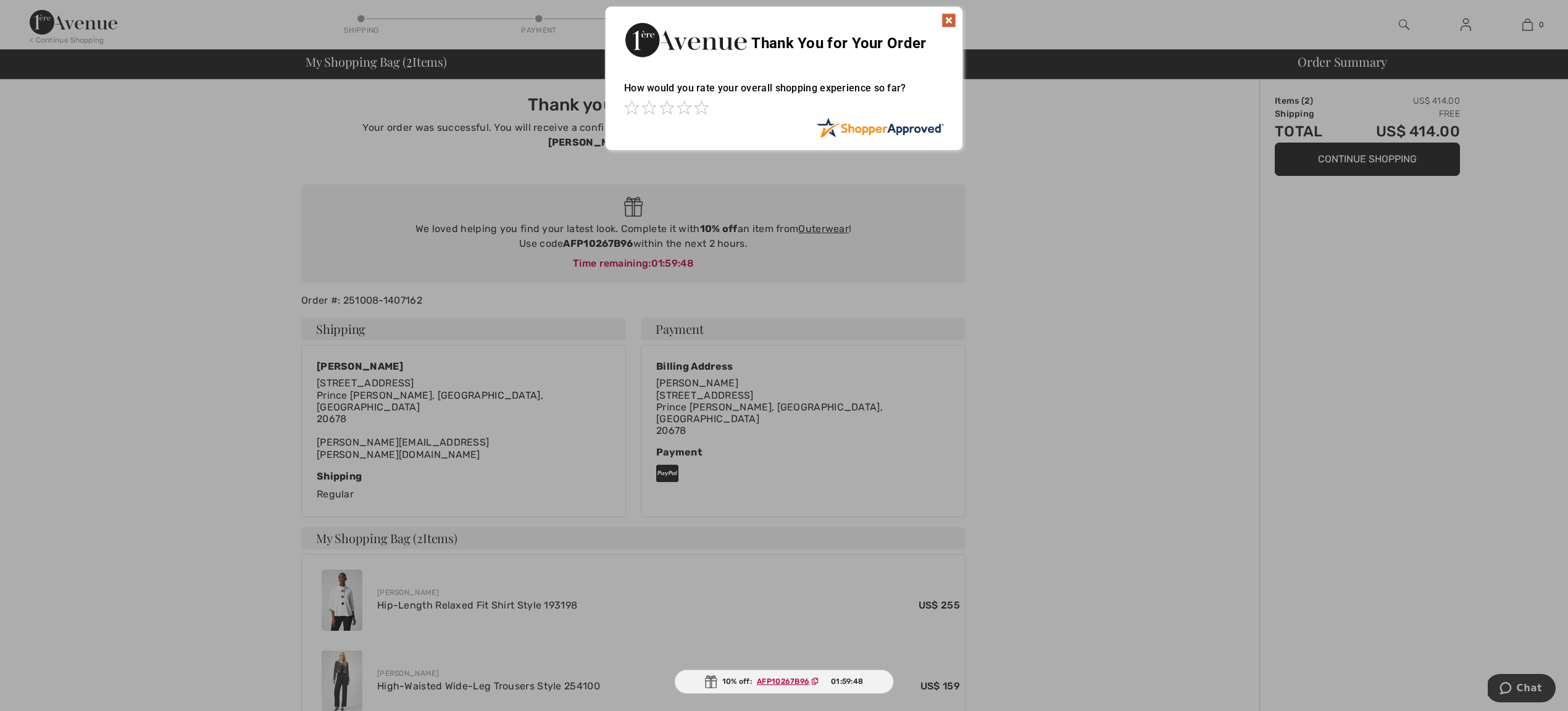
click at [950, 18] on img at bounding box center [948, 20] width 15 height 15
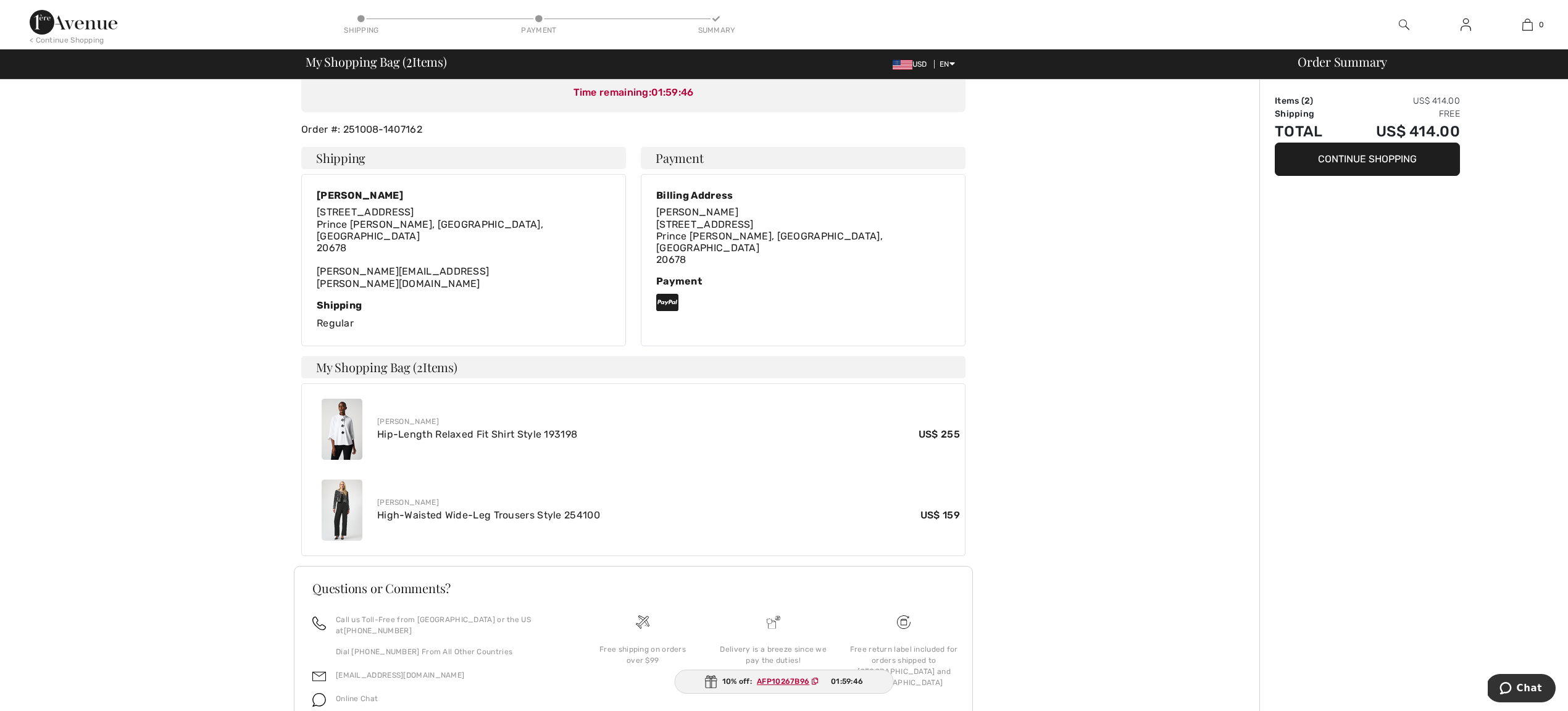
scroll to position [181, 0]
